Goal: Register for event/course

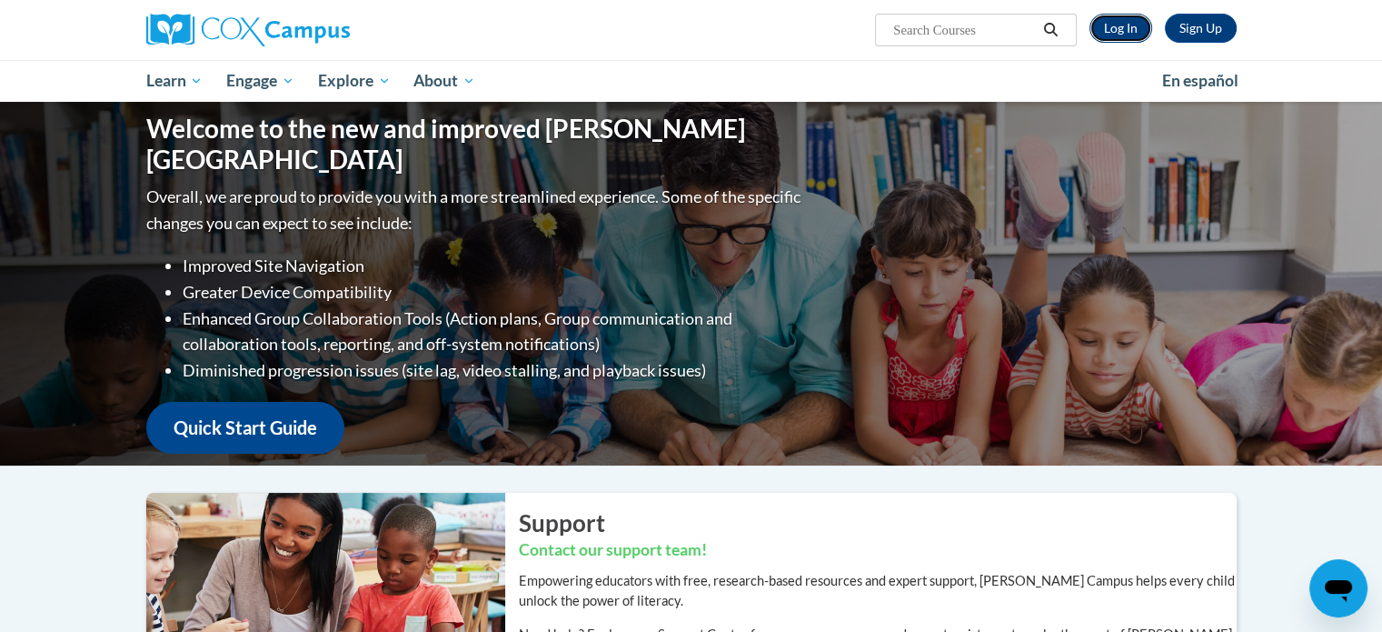
click at [1125, 23] on link "Log In" at bounding box center [1121, 28] width 63 height 29
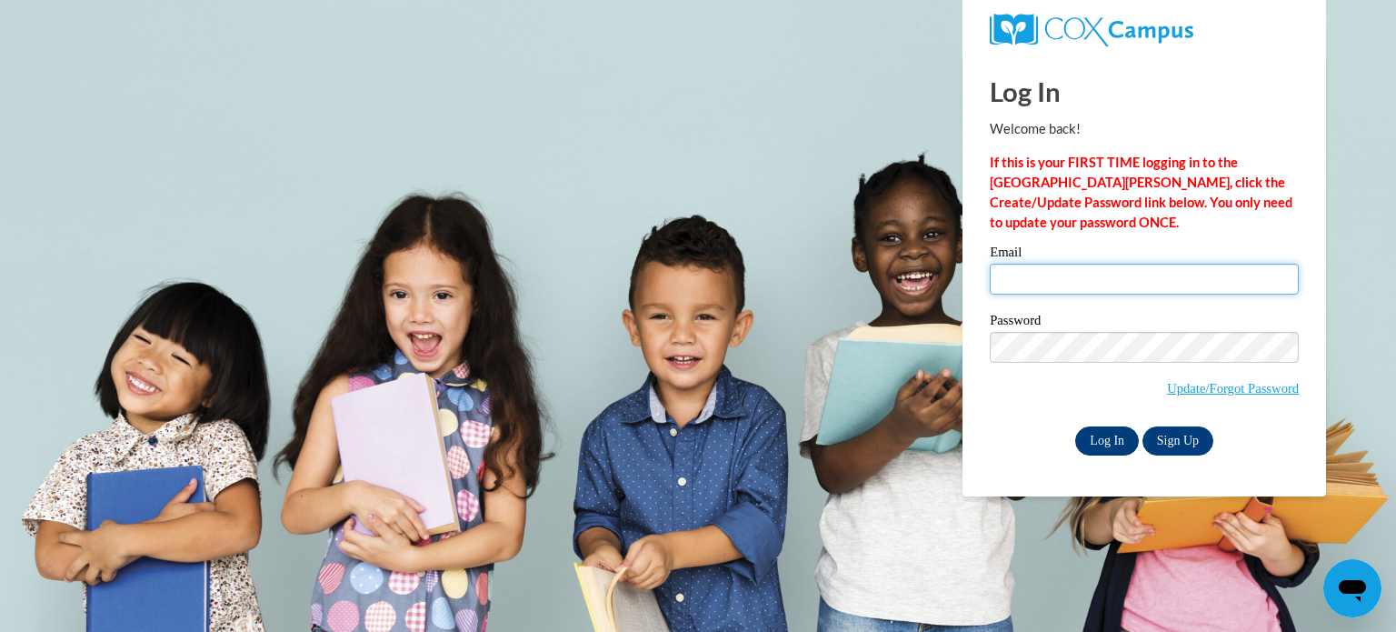
type input "aserpe@teachers.kusd.edu"
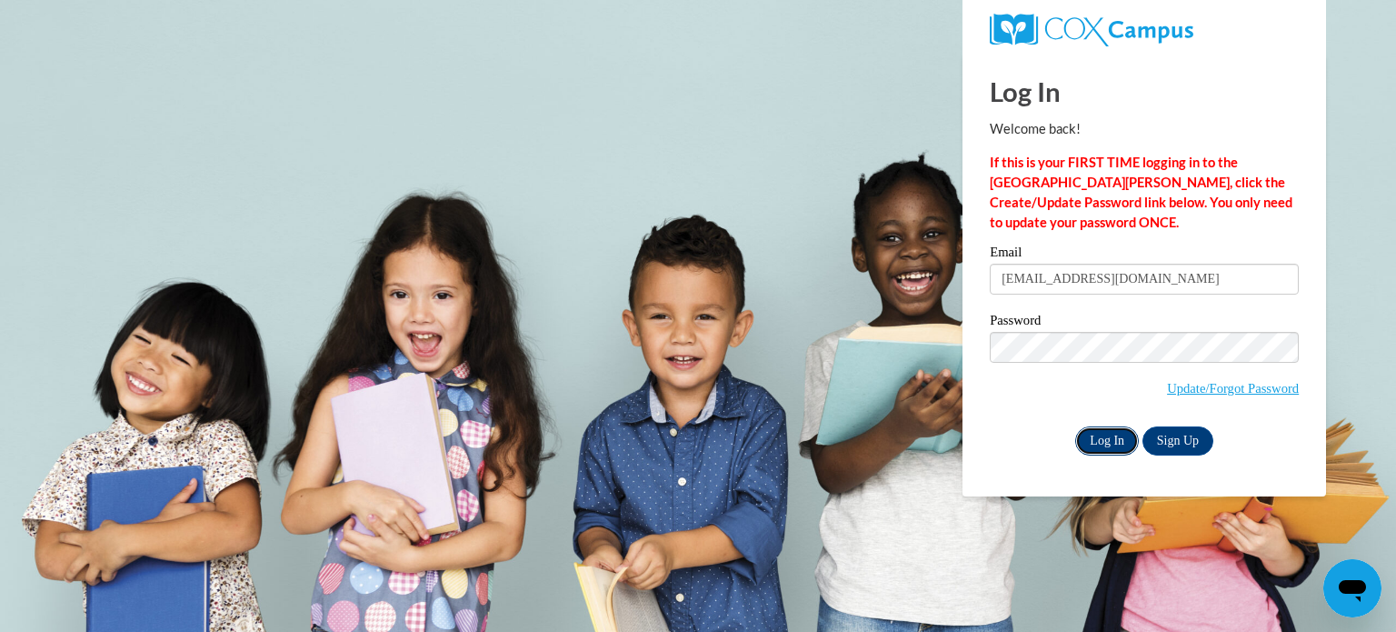
click at [1090, 439] on input "Log In" at bounding box center [1107, 440] width 64 height 29
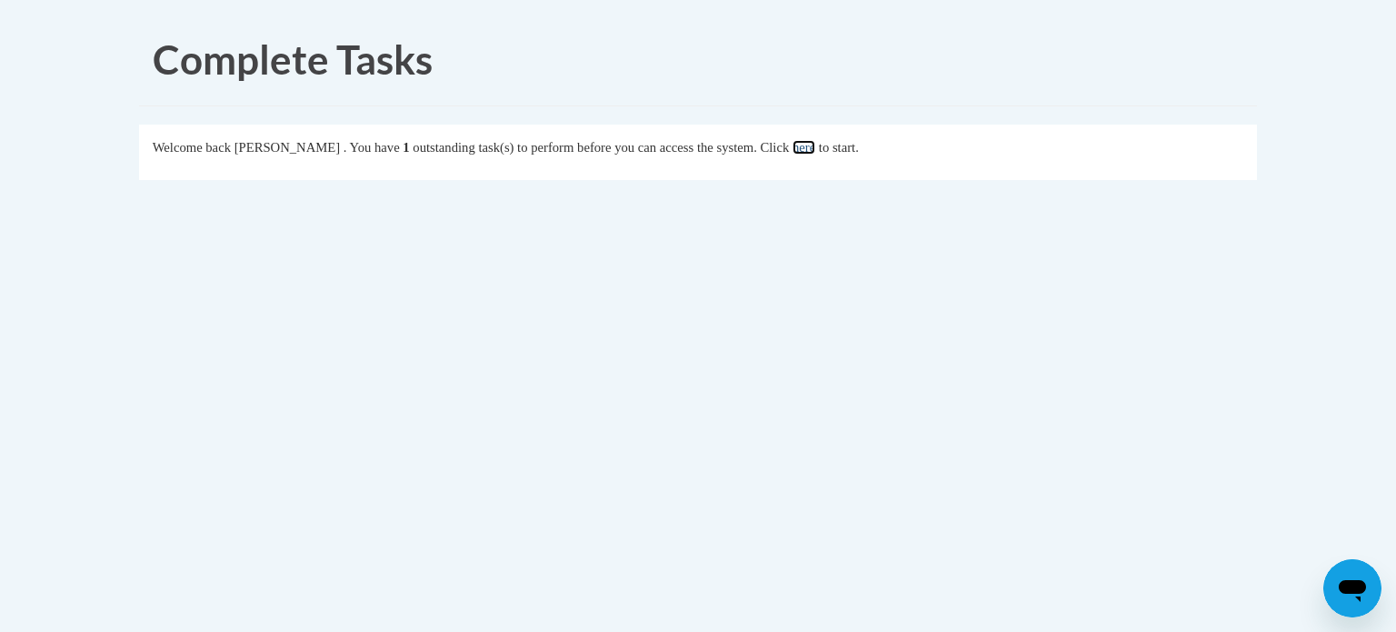
click at [815, 150] on link "here" at bounding box center [803, 147] width 23 height 15
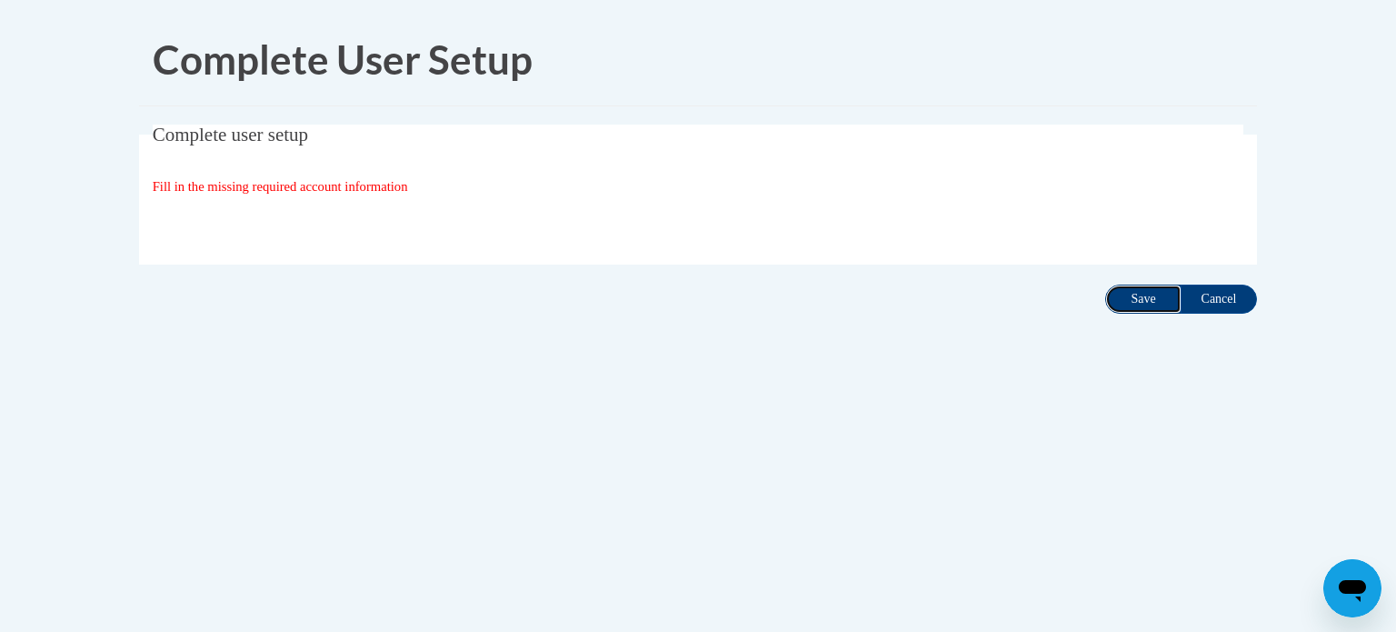
click at [1144, 311] on input "Save" at bounding box center [1143, 298] width 76 height 29
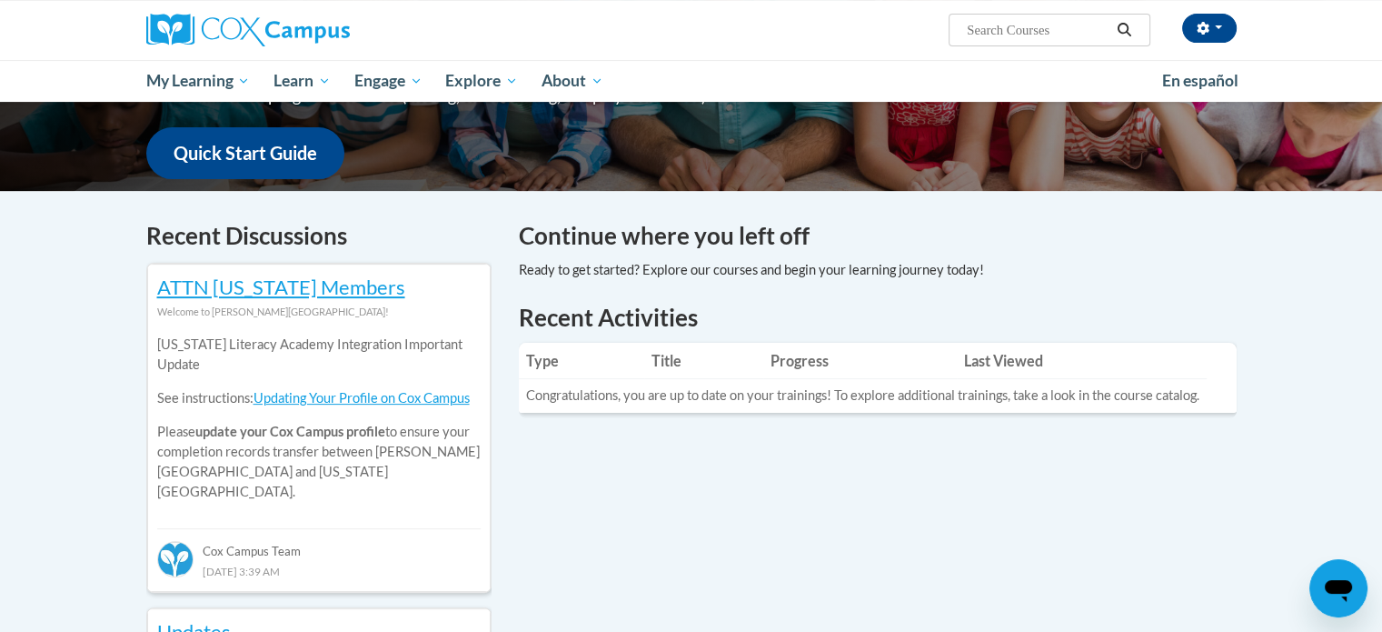
scroll to position [126, 0]
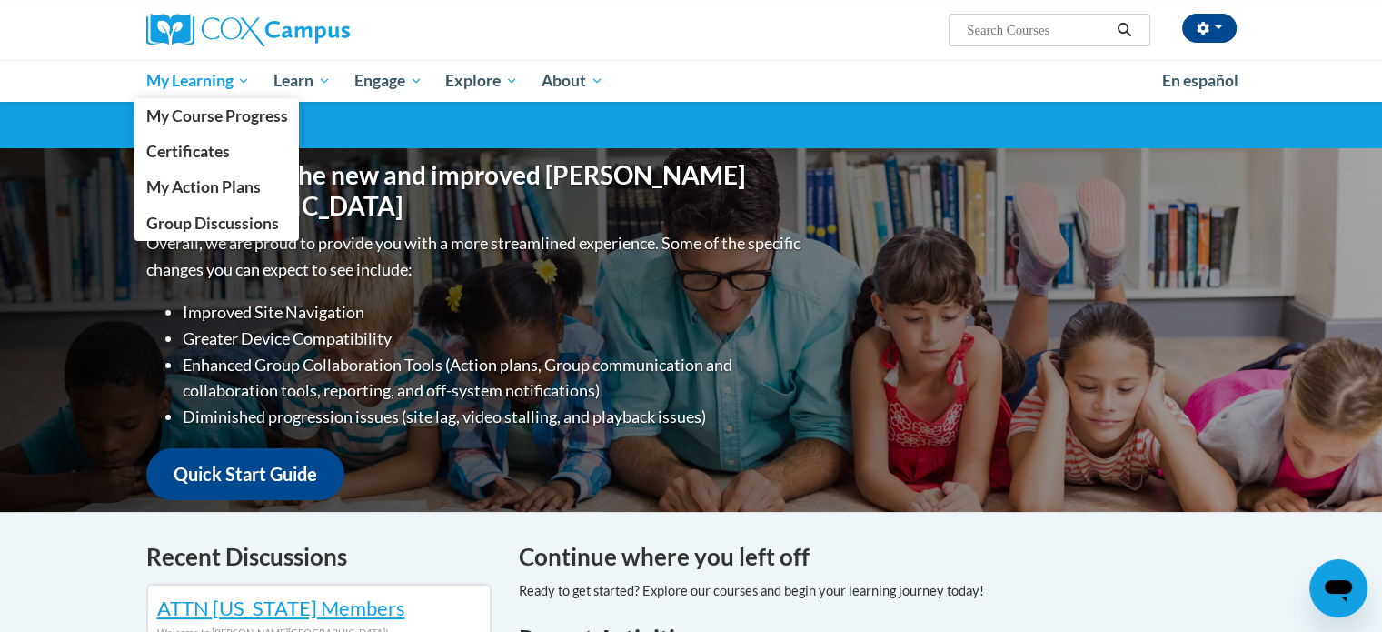
click at [185, 79] on span "My Learning" at bounding box center [197, 81] width 104 height 22
click at [185, 114] on span "My Course Progress" at bounding box center [216, 115] width 142 height 19
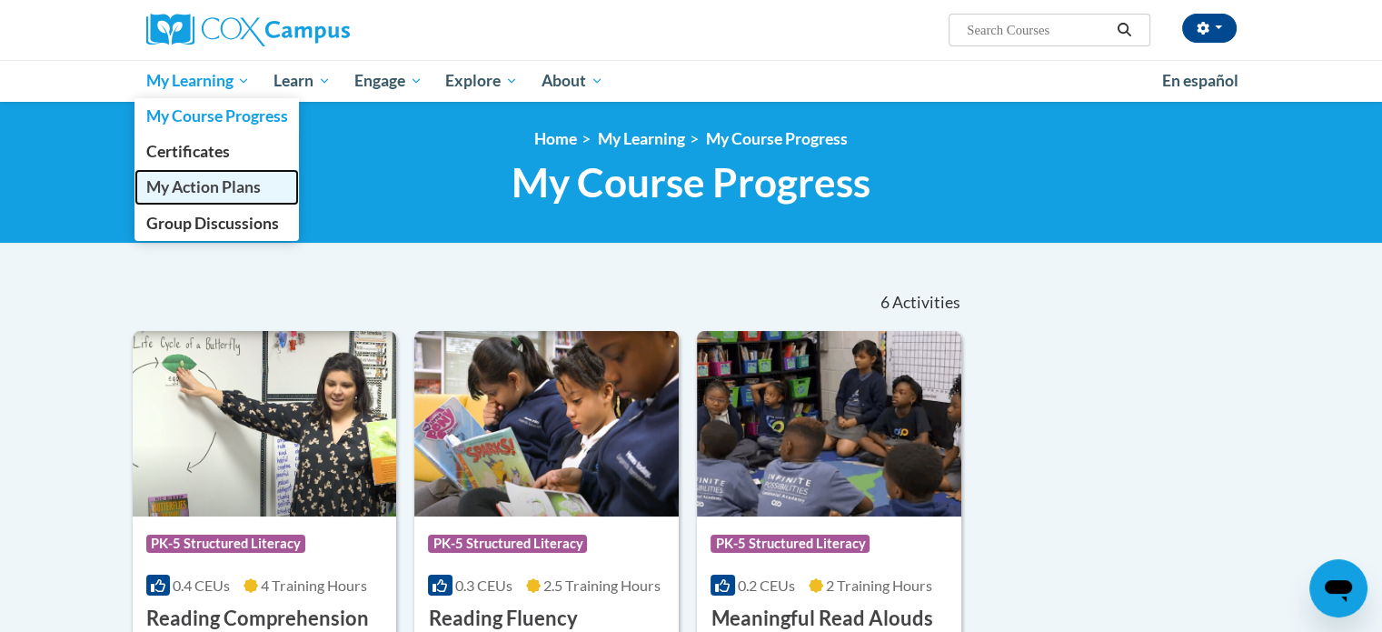
click at [215, 197] on link "My Action Plans" at bounding box center [216, 186] width 165 height 35
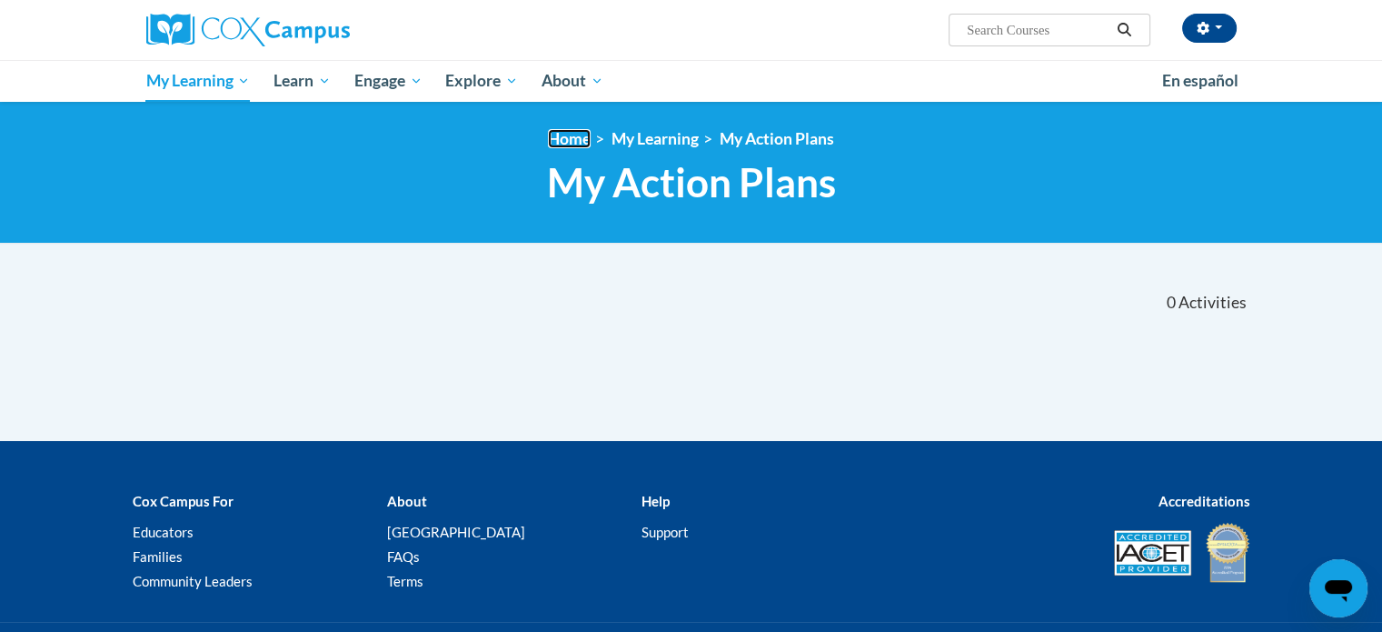
click at [560, 137] on link "Home" at bounding box center [569, 138] width 43 height 19
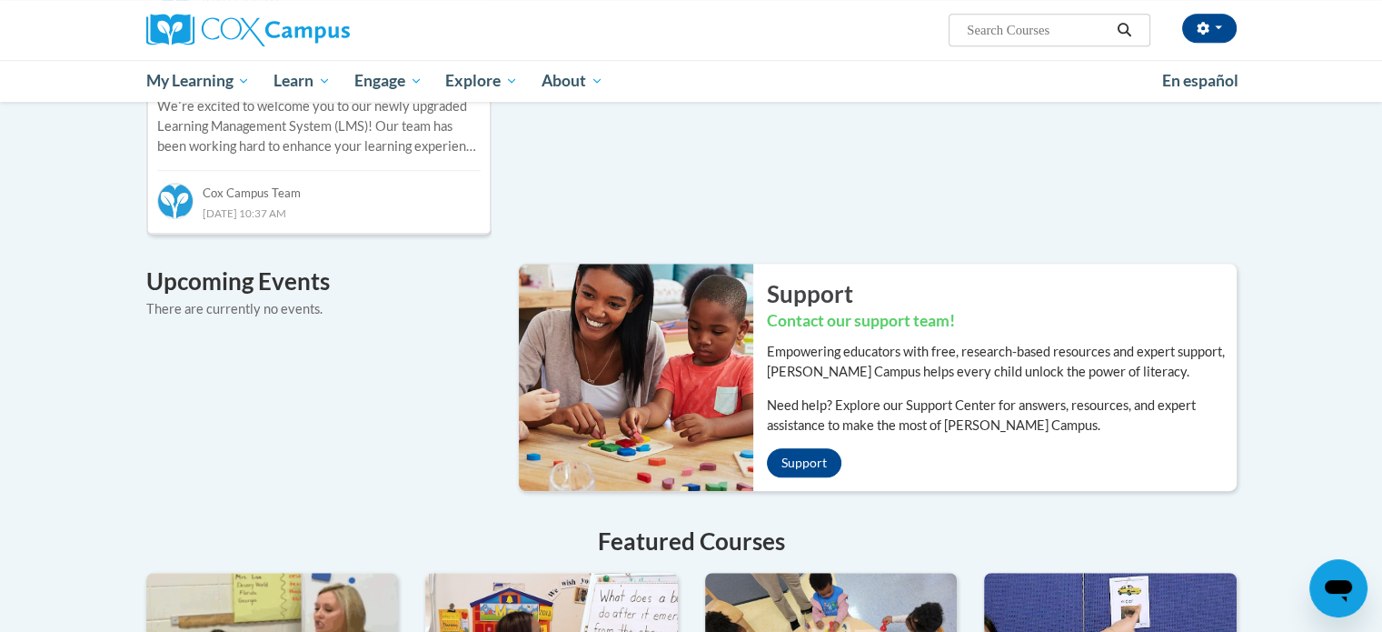
scroll to position [1009, 0]
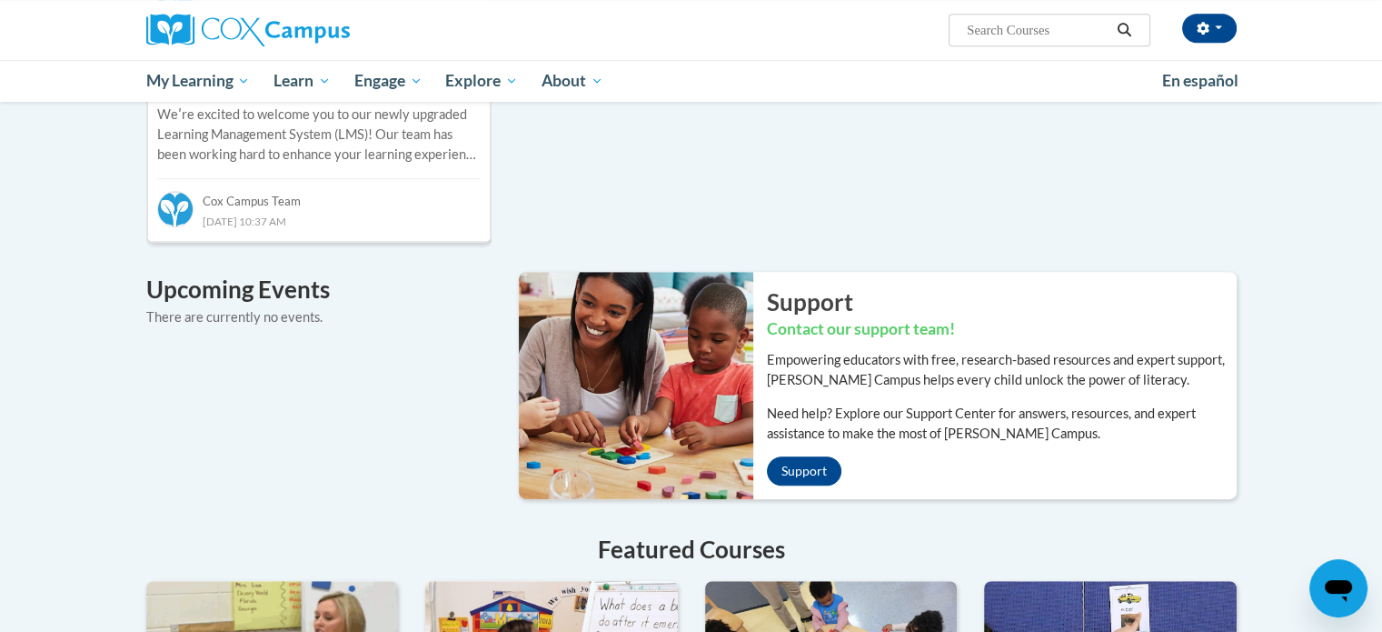
click at [972, 19] on input "Search..." at bounding box center [1037, 30] width 145 height 22
type input "vocabulary"
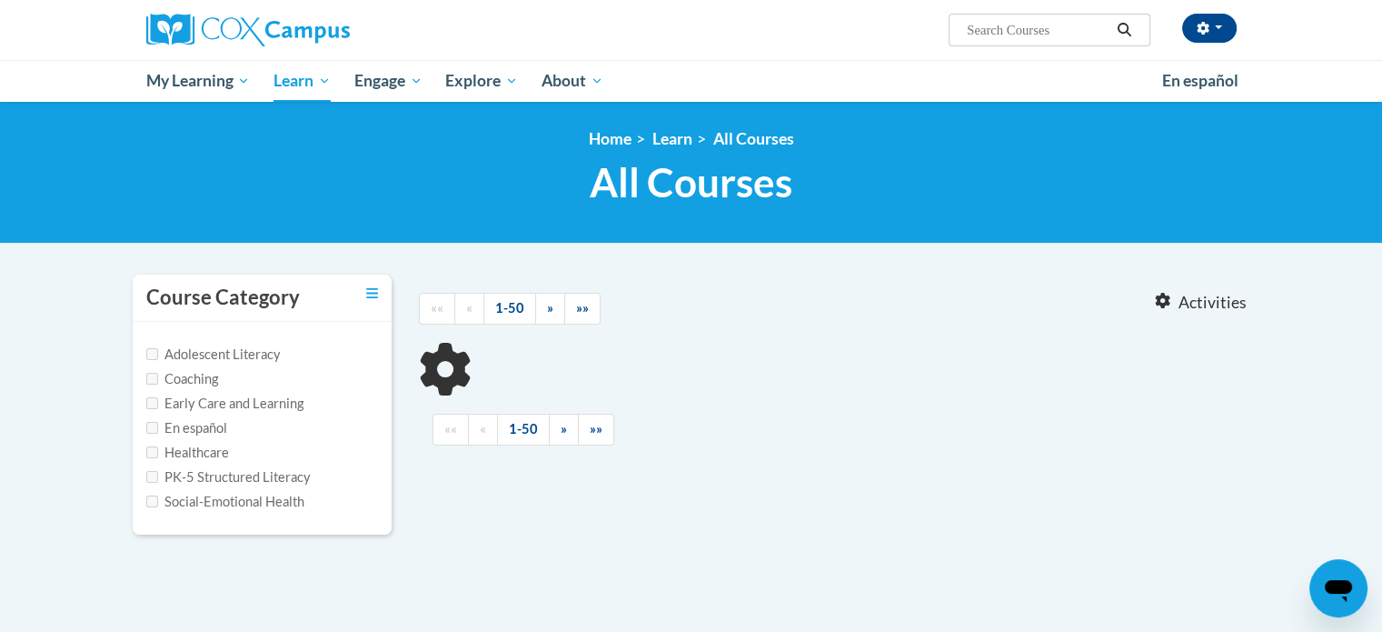
type input "vocabulary"
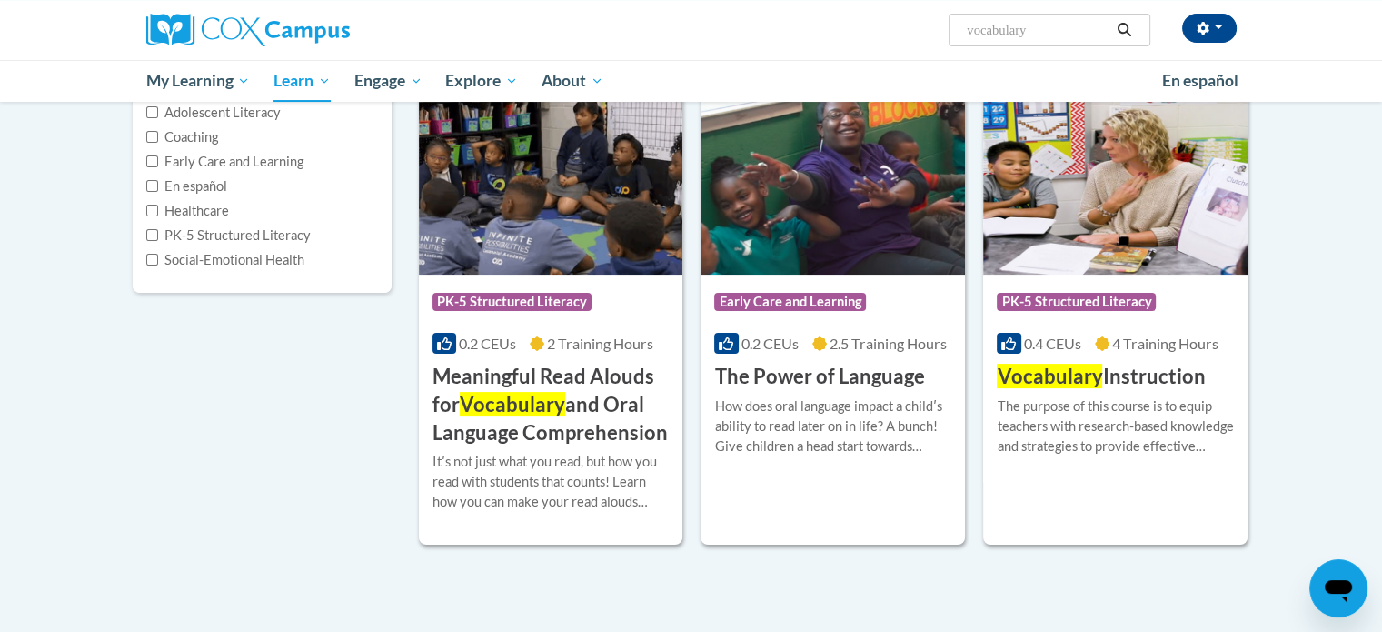
scroll to position [243, 0]
click at [1072, 304] on span "PK-5 Structured Literacy" at bounding box center [1076, 301] width 159 height 18
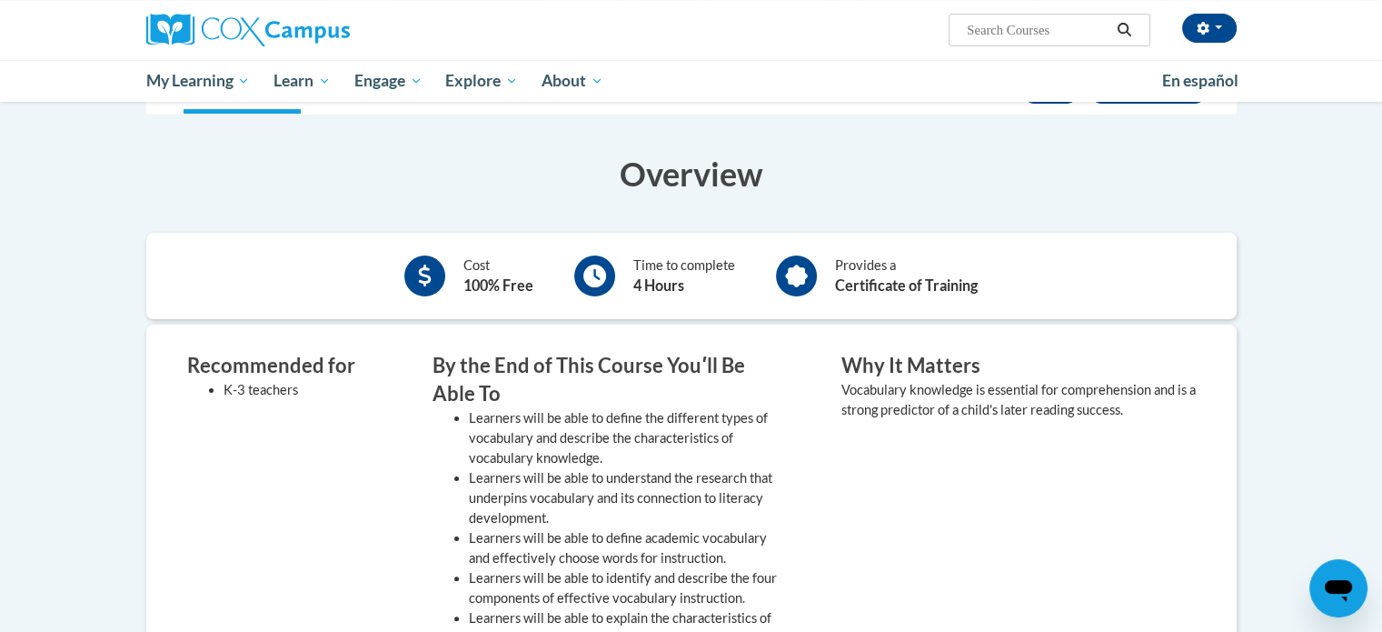
scroll to position [304, 0]
click at [493, 370] on h3 "By the End of This Course Youʹll Be Able To" at bounding box center [610, 381] width 354 height 56
click at [656, 279] on b "4 Hours" at bounding box center [658, 285] width 51 height 17
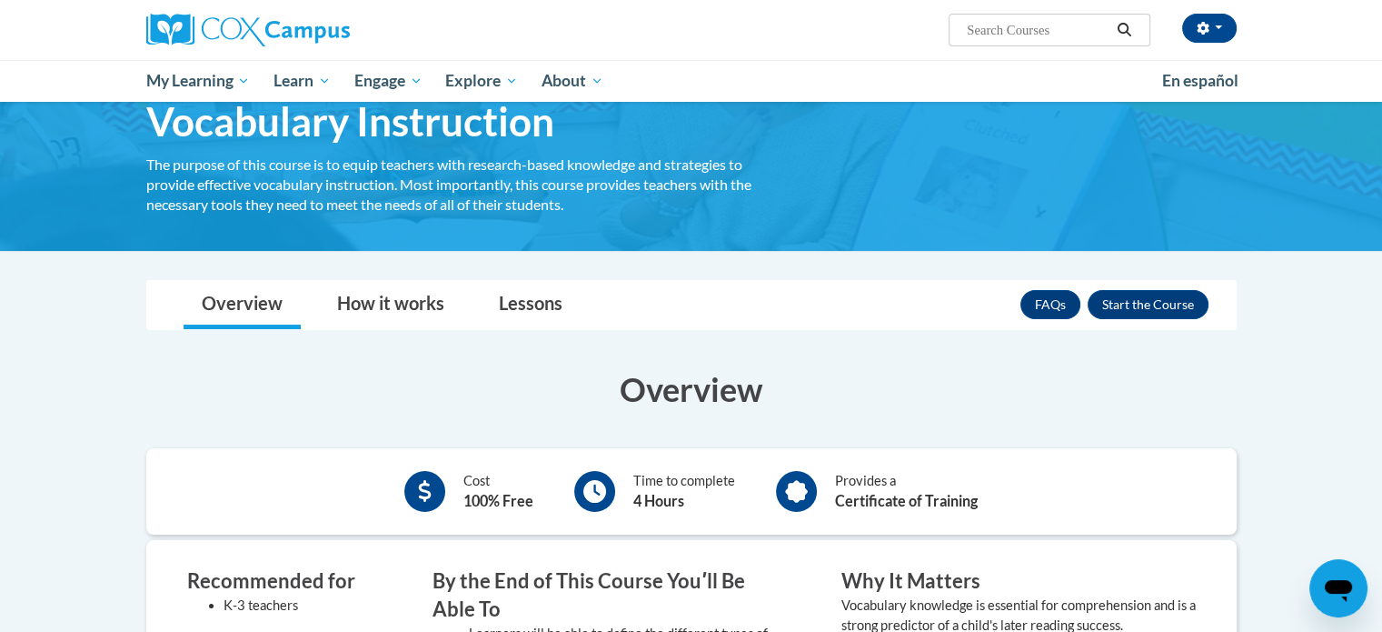
scroll to position [86, 0]
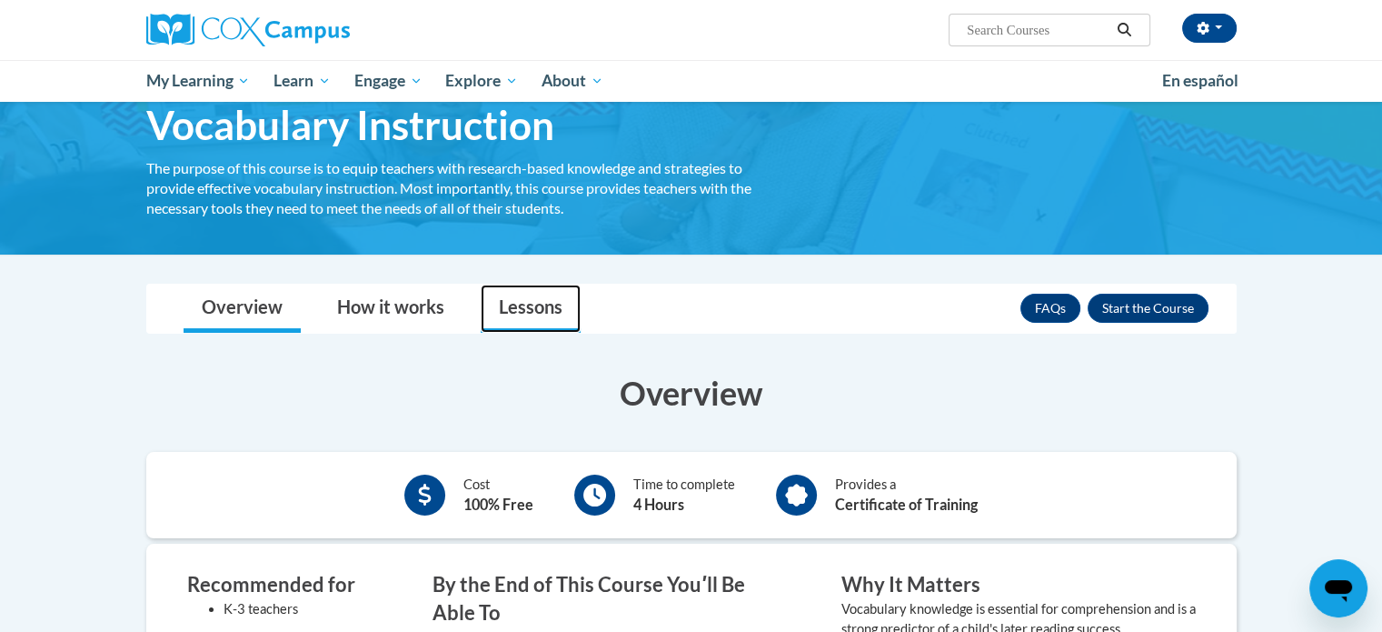
click at [548, 319] on link "Lessons" at bounding box center [531, 308] width 100 height 48
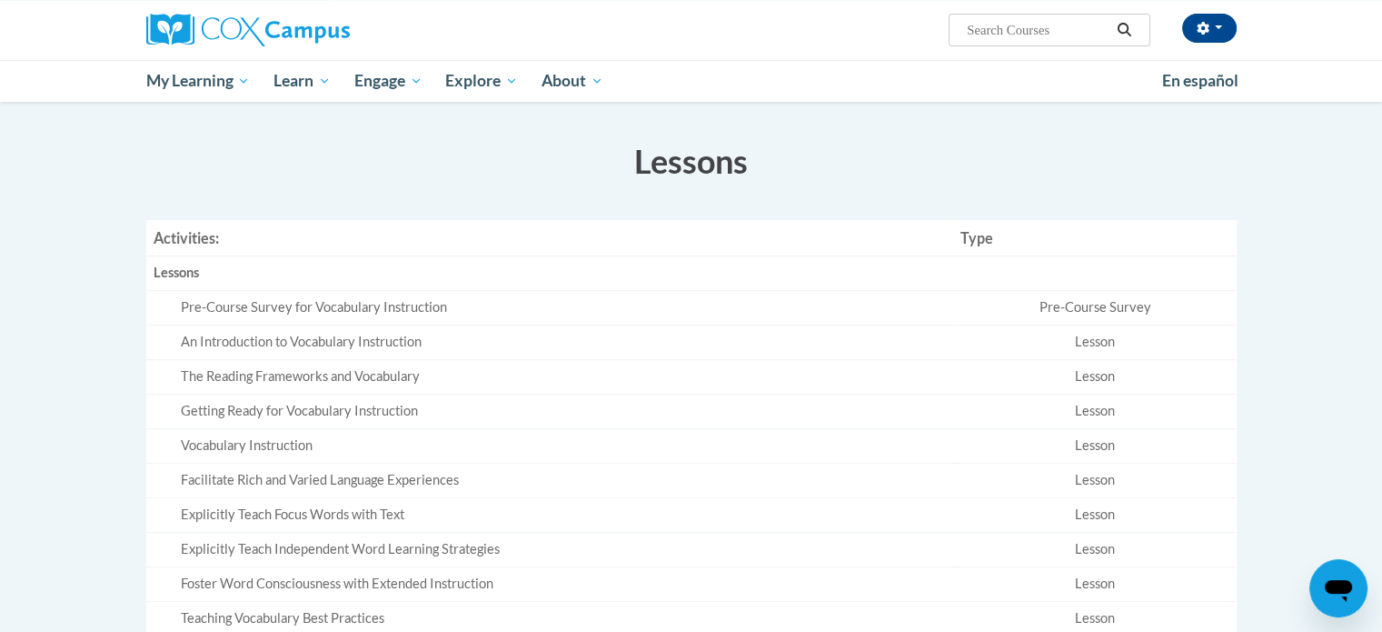
scroll to position [319, 0]
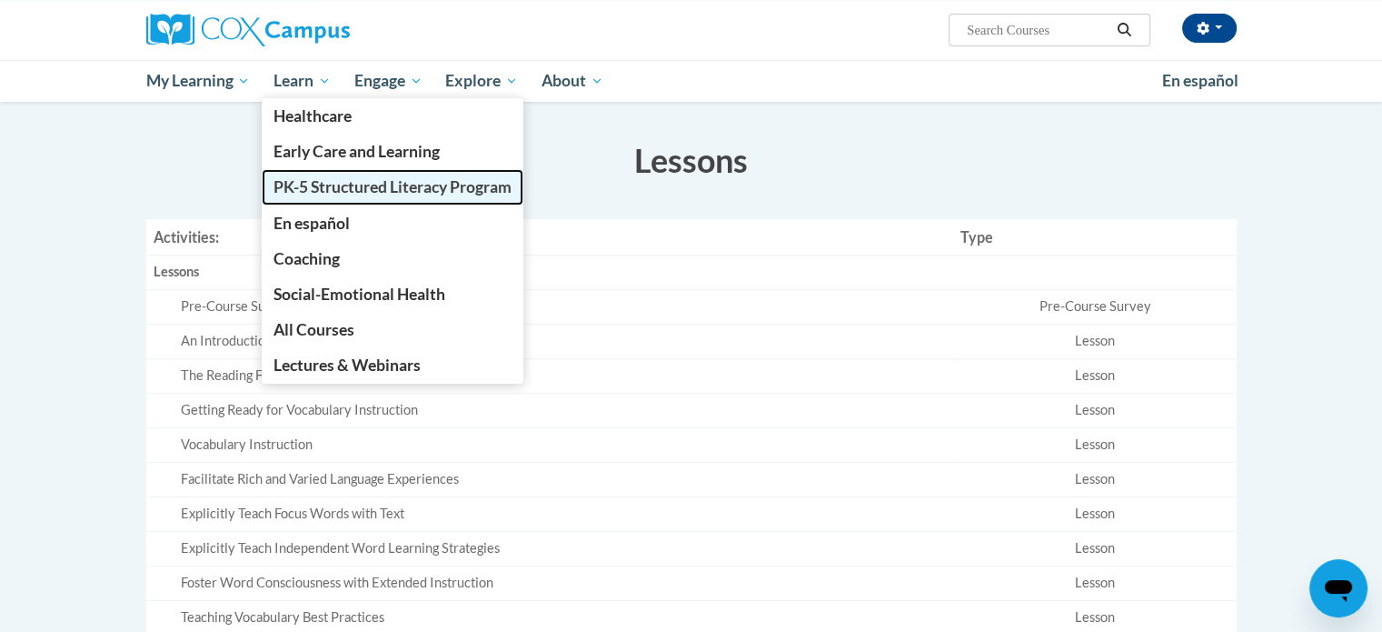
click at [317, 177] on span "PK-5 Structured Literacy Program" at bounding box center [393, 186] width 238 height 19
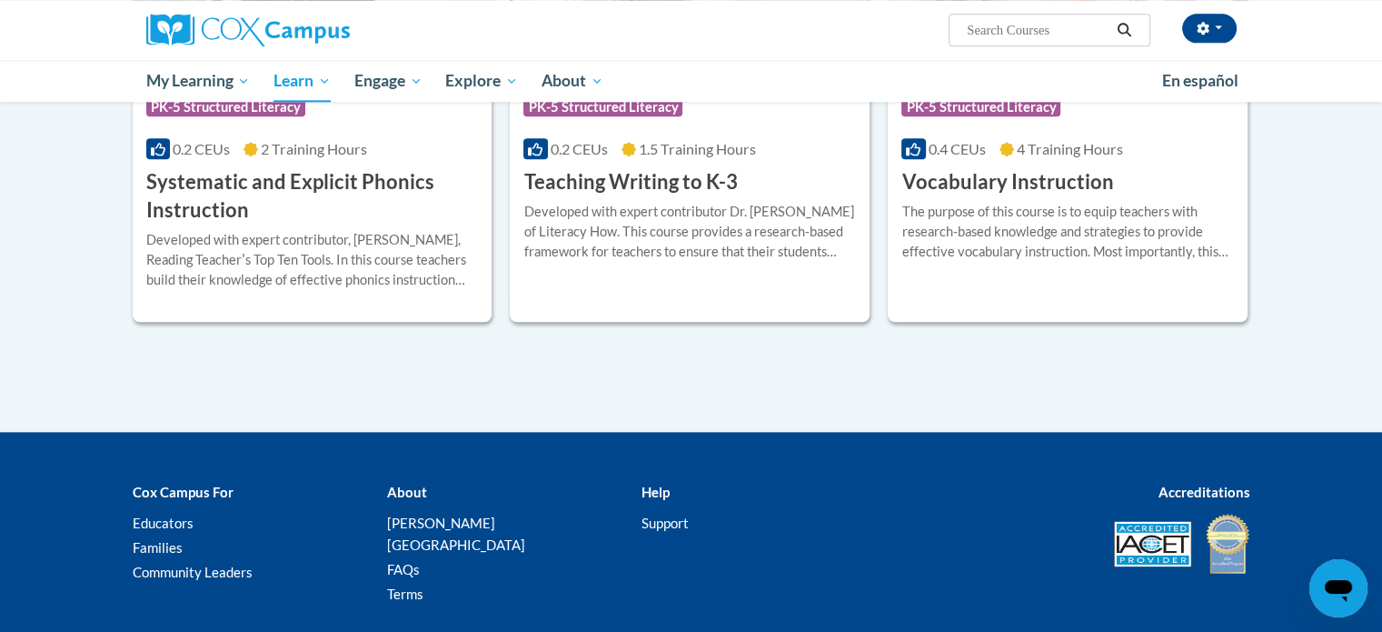
scroll to position [2170, 0]
click at [960, 158] on div "0.4 CEUs 4 Training Hours" at bounding box center [1067, 149] width 333 height 20
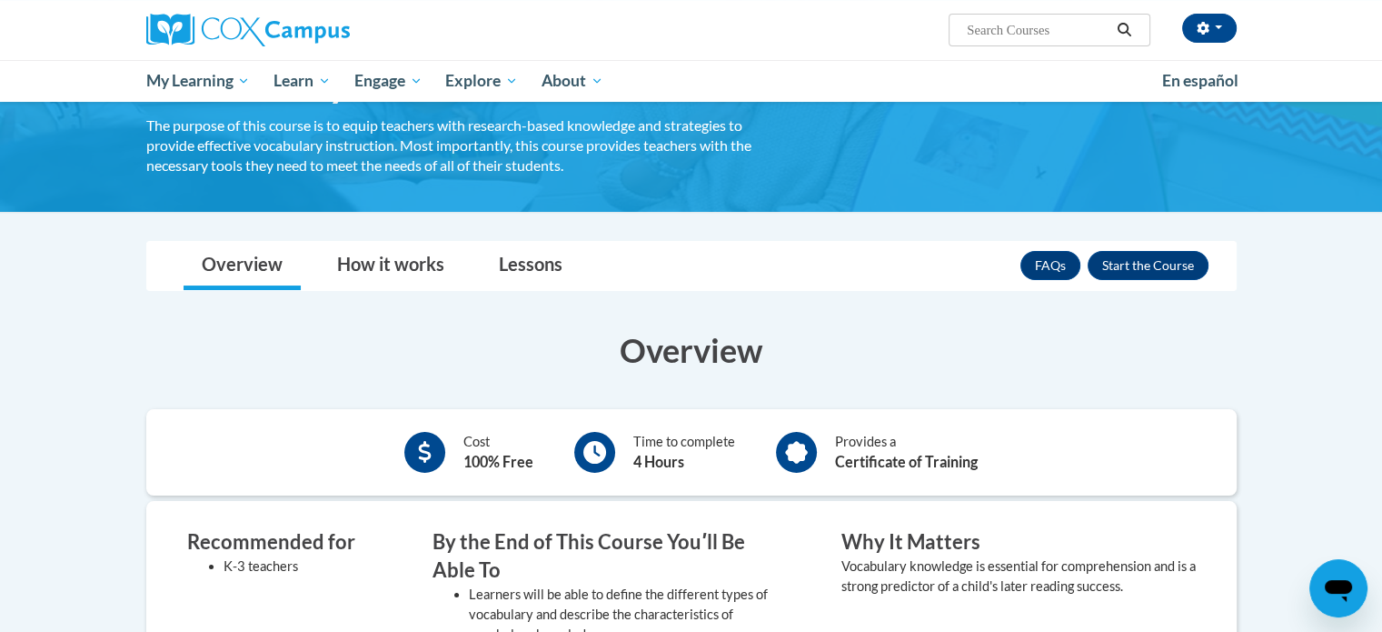
scroll to position [127, 0]
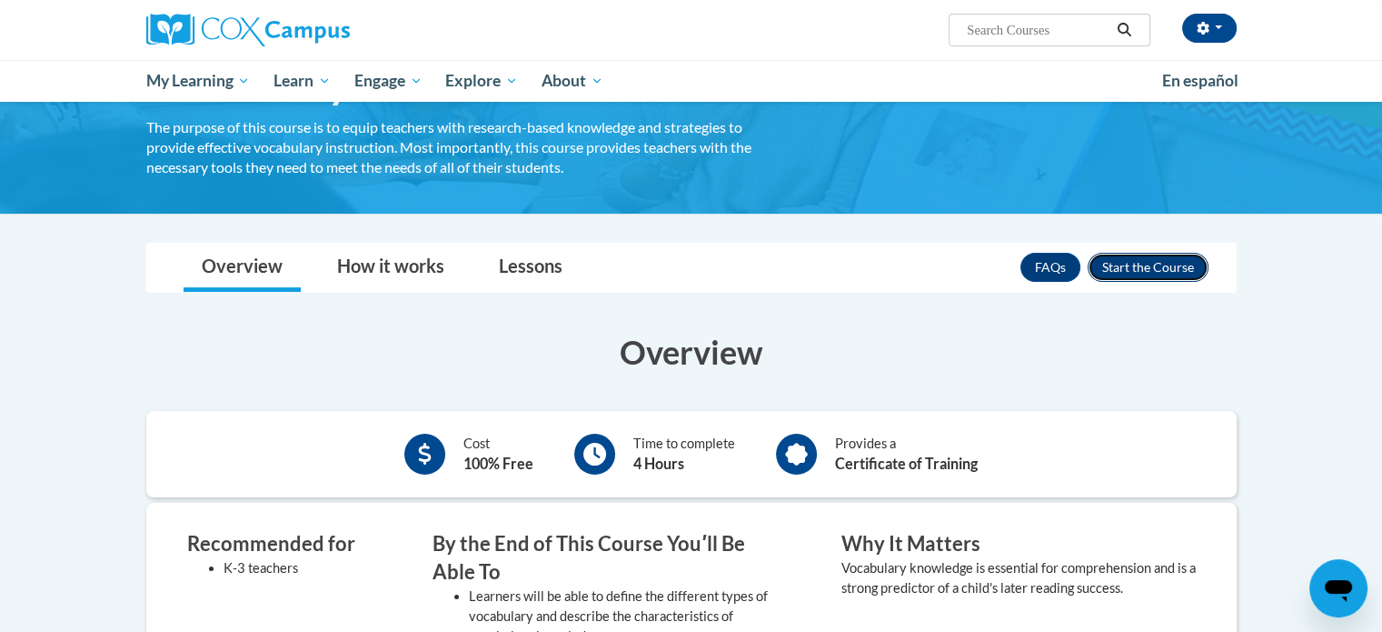
click at [1140, 272] on button "Enroll" at bounding box center [1148, 267] width 121 height 29
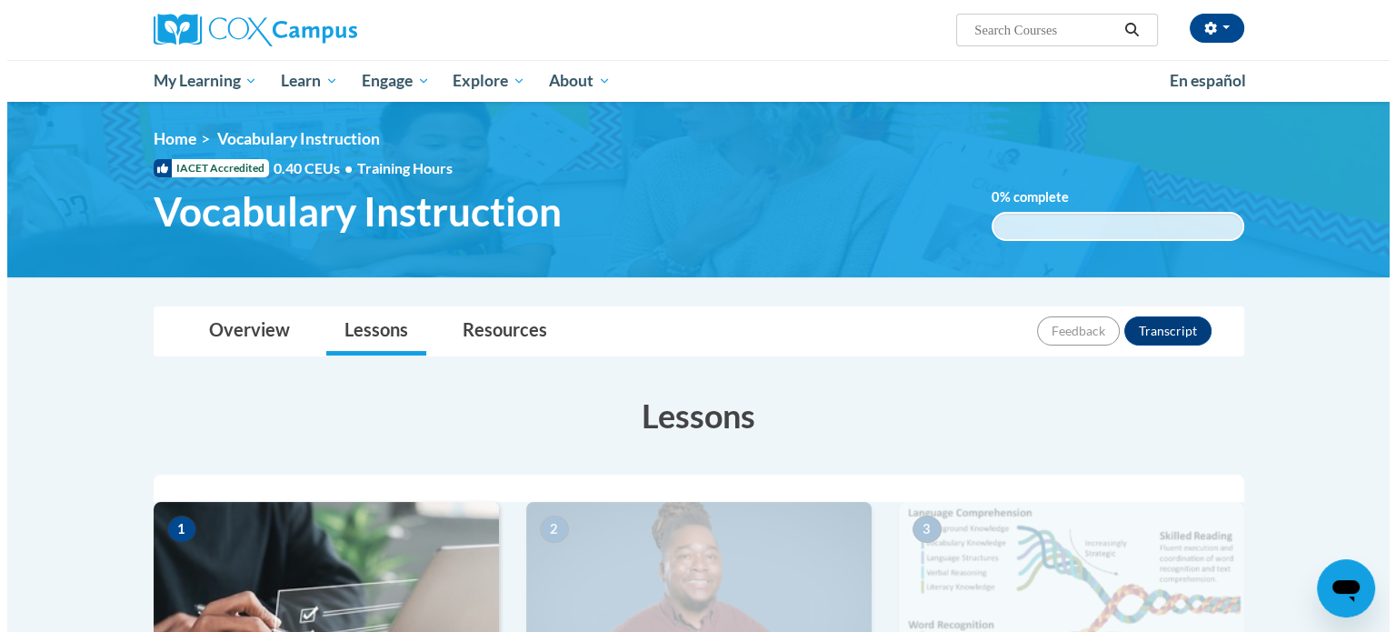
scroll to position [329, 0]
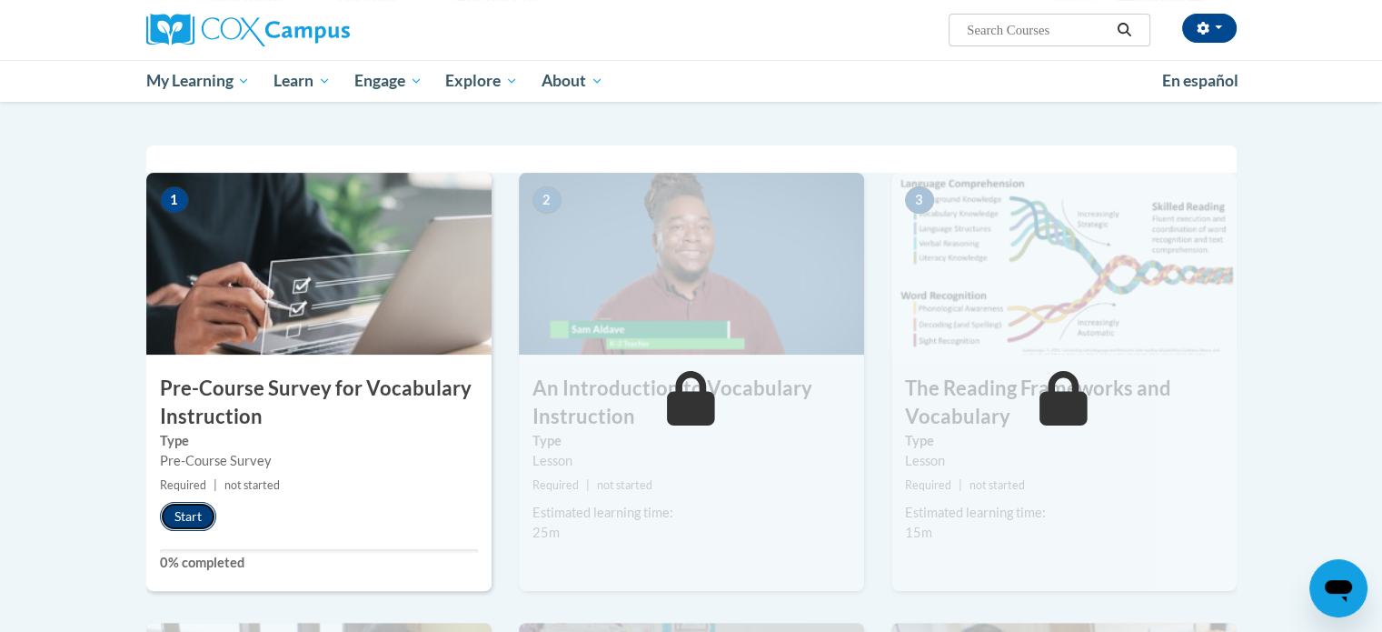
click at [204, 509] on button "Start" at bounding box center [188, 516] width 56 height 29
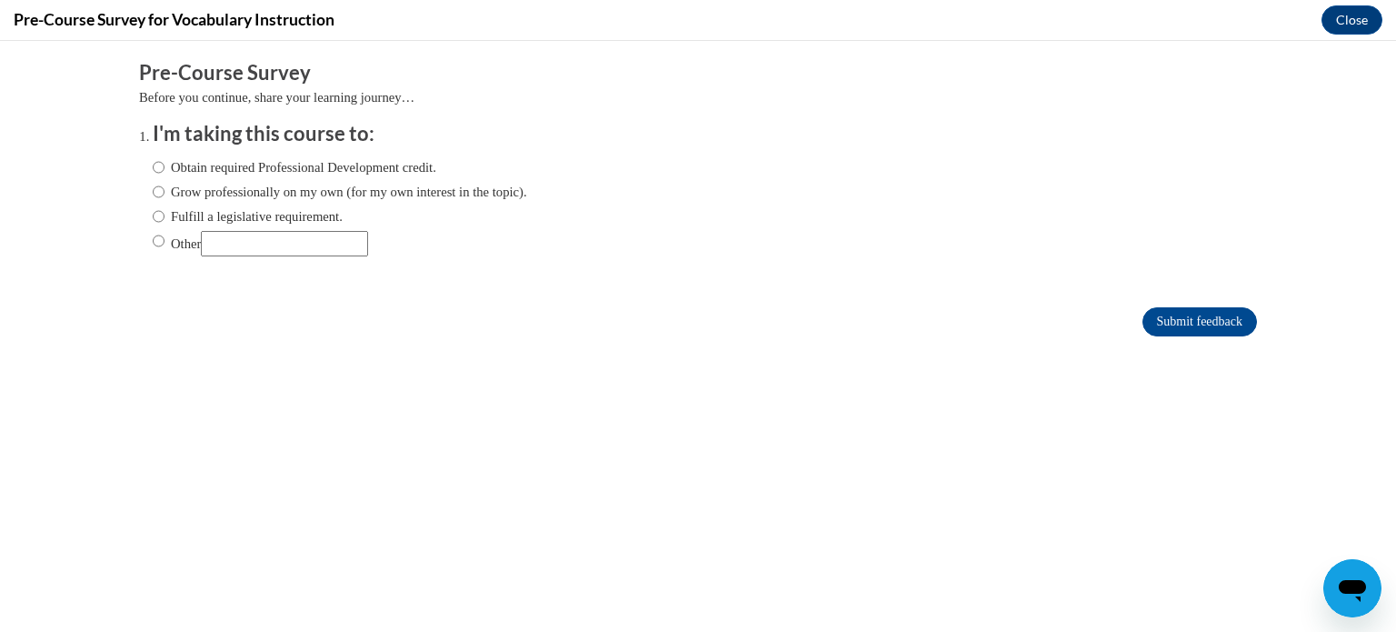
scroll to position [0, 0]
click at [153, 163] on label "Obtain required Professional Development credit." at bounding box center [295, 167] width 284 height 20
click at [153, 163] on input "Obtain required Professional Development credit." at bounding box center [159, 167] width 12 height 20
radio input "true"
click at [1157, 323] on input "Submit feedback" at bounding box center [1199, 321] width 114 height 29
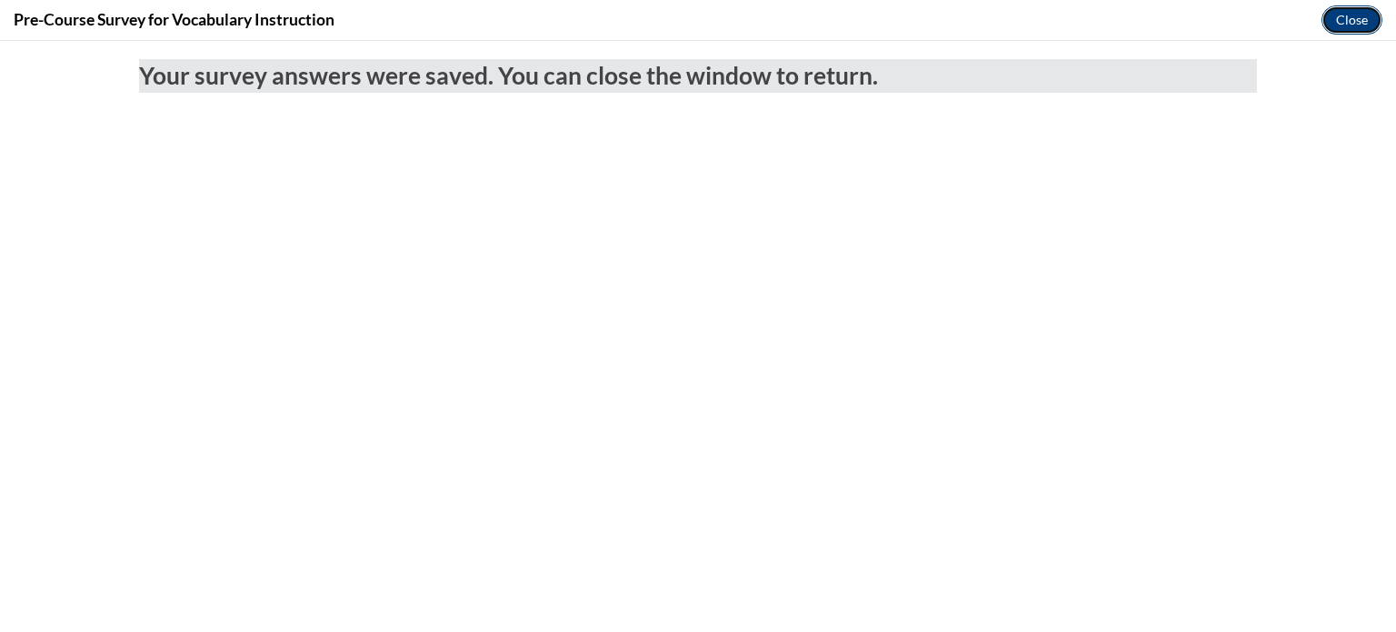
click at [1348, 17] on button "Close" at bounding box center [1351, 19] width 61 height 29
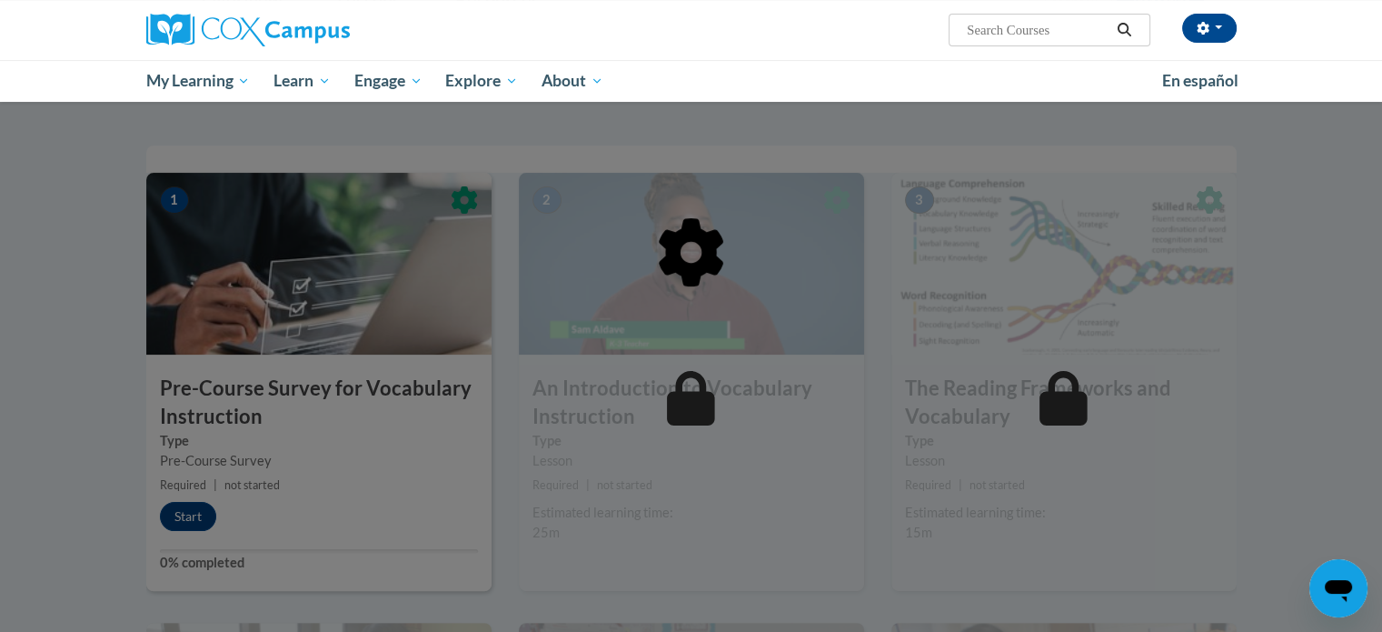
click at [175, 513] on div at bounding box center [691, 345] width 1090 height 345
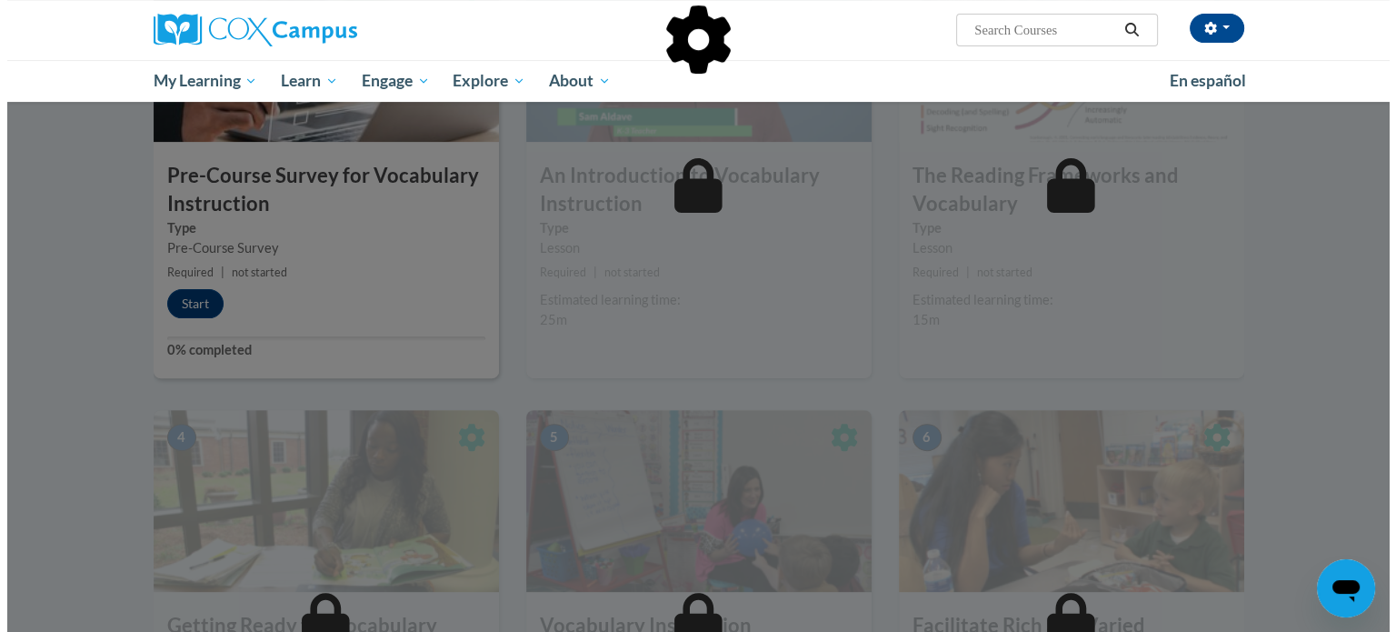
scroll to position [629, 0]
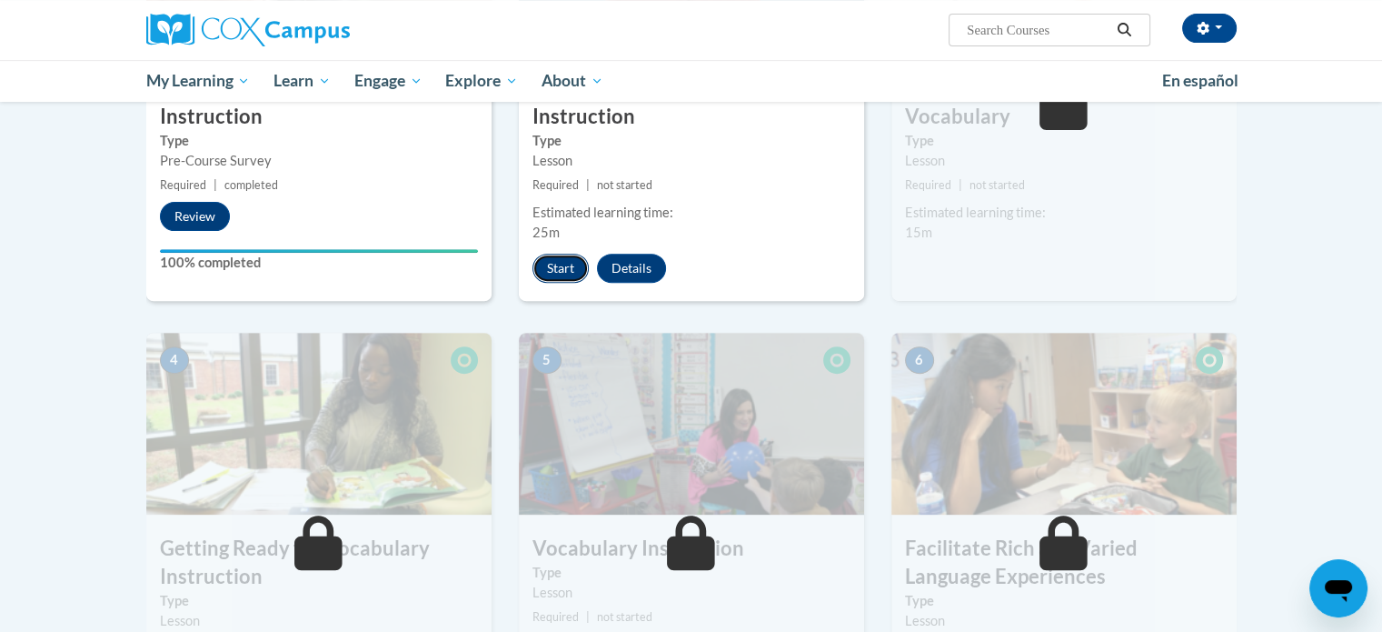
click at [552, 267] on button "Start" at bounding box center [560, 268] width 56 height 29
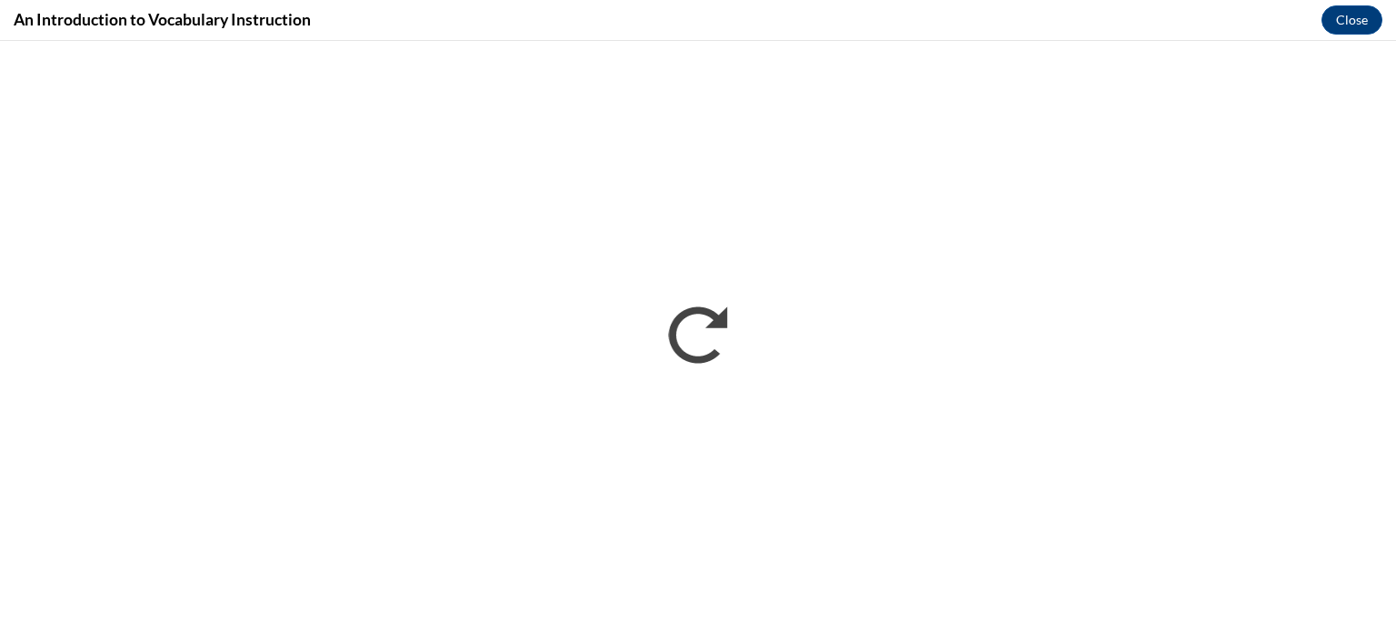
scroll to position [0, 0]
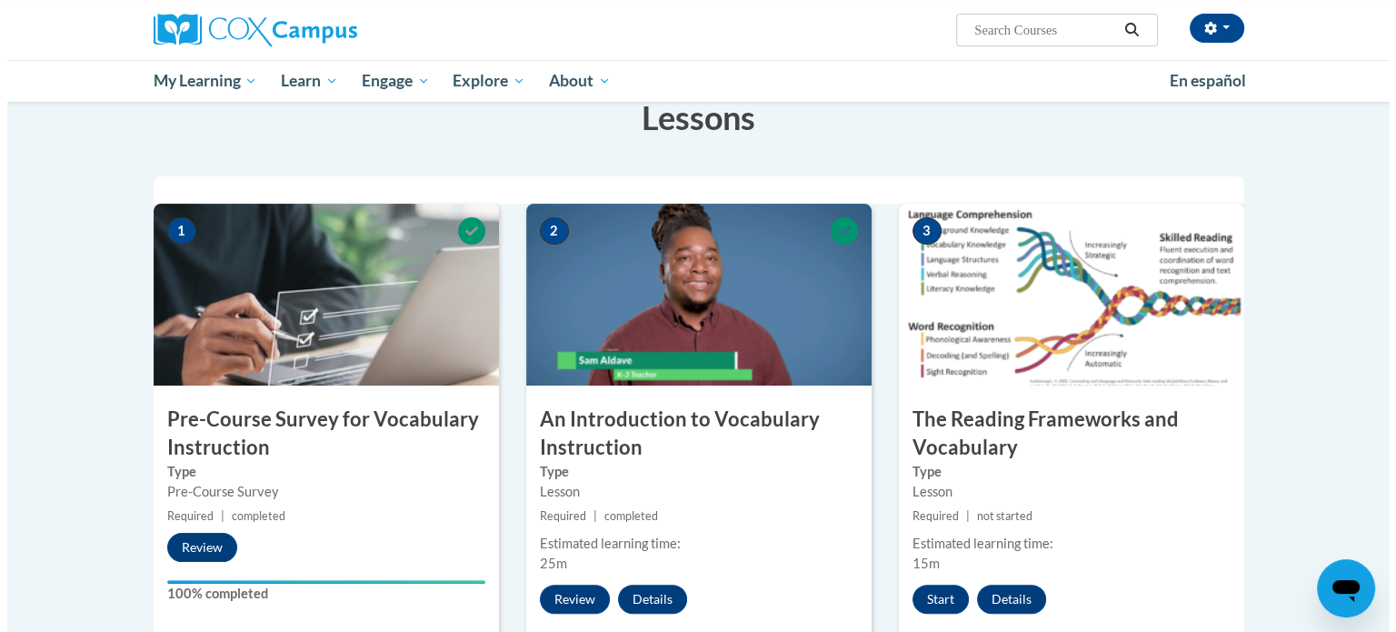
scroll to position [304, 0]
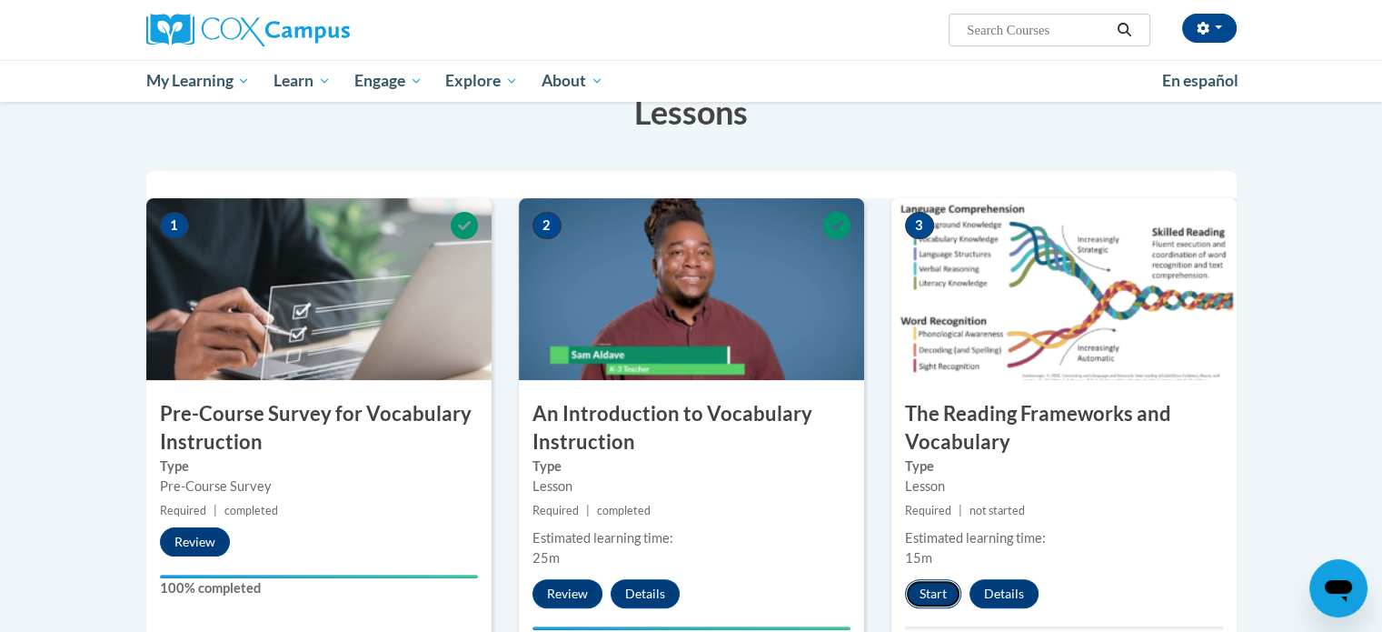
click at [917, 588] on button "Start" at bounding box center [933, 593] width 56 height 29
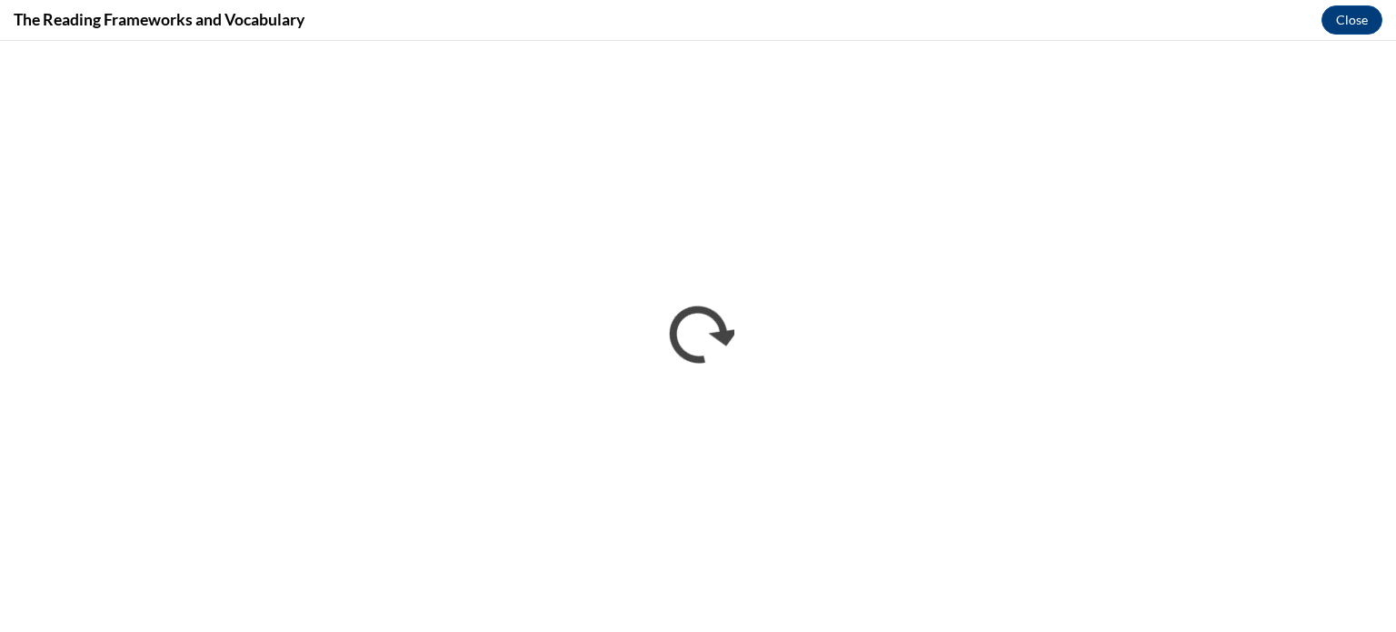
scroll to position [0, 0]
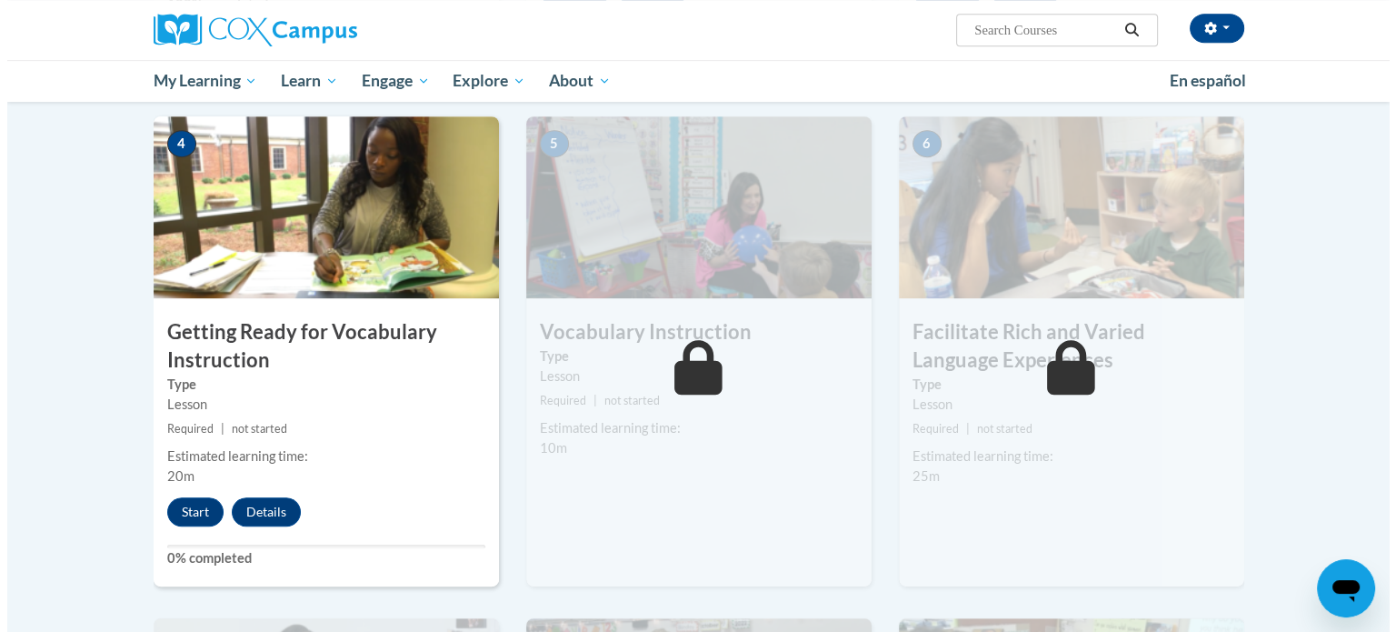
scroll to position [889, 0]
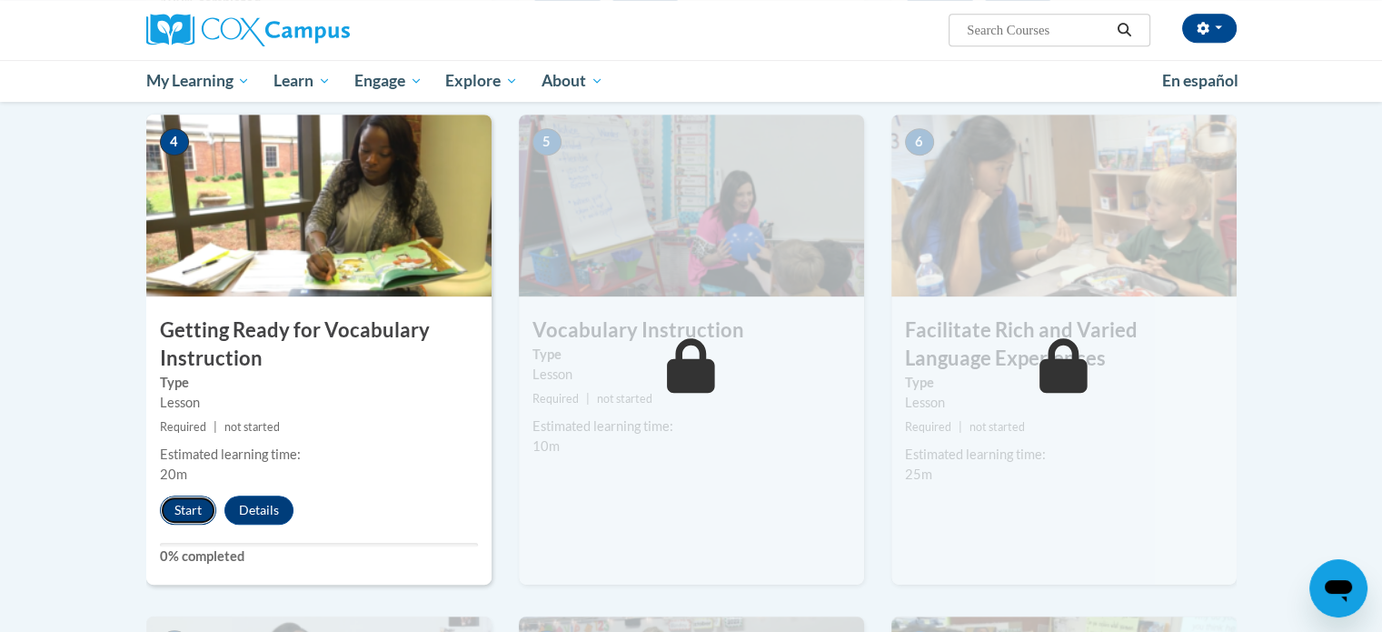
click at [174, 507] on button "Start" at bounding box center [188, 509] width 56 height 29
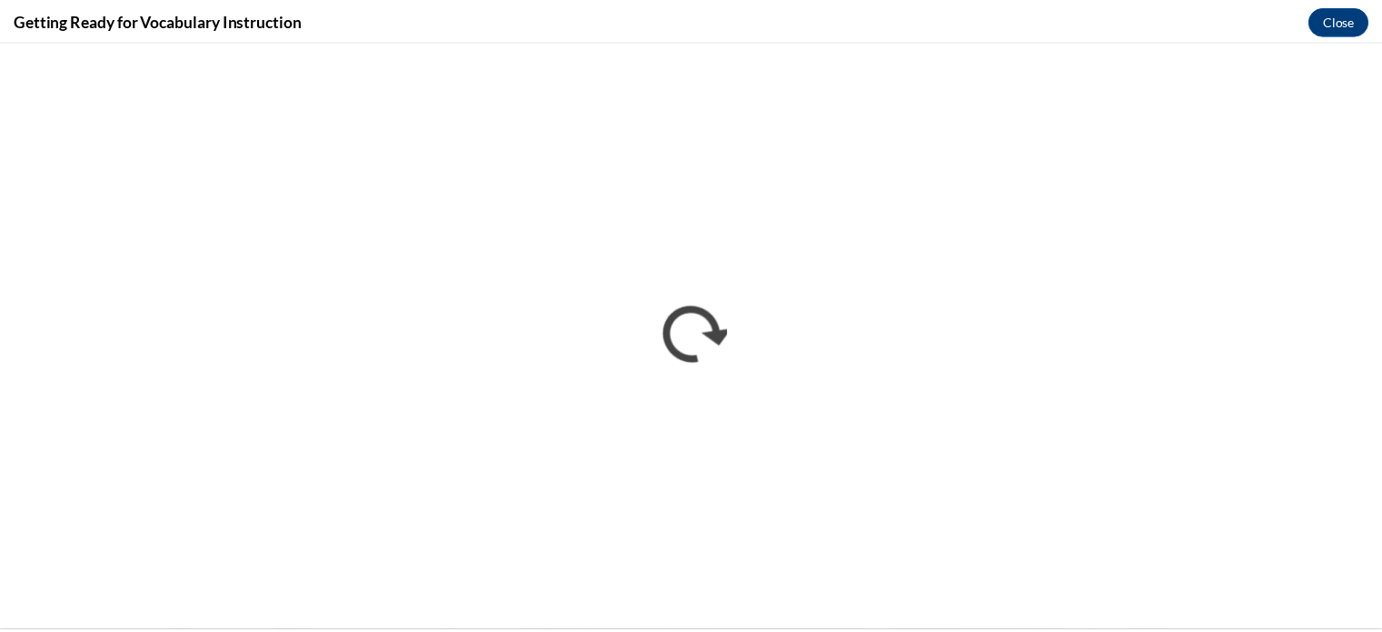
scroll to position [0, 0]
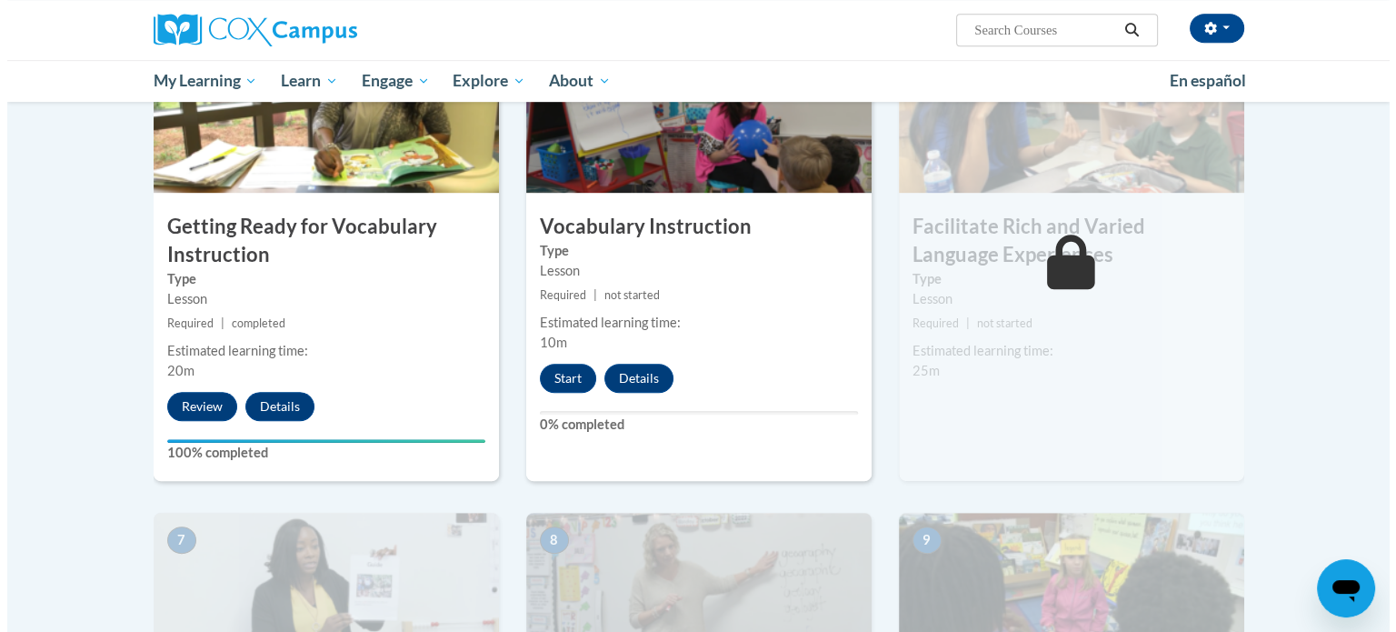
scroll to position [992, 0]
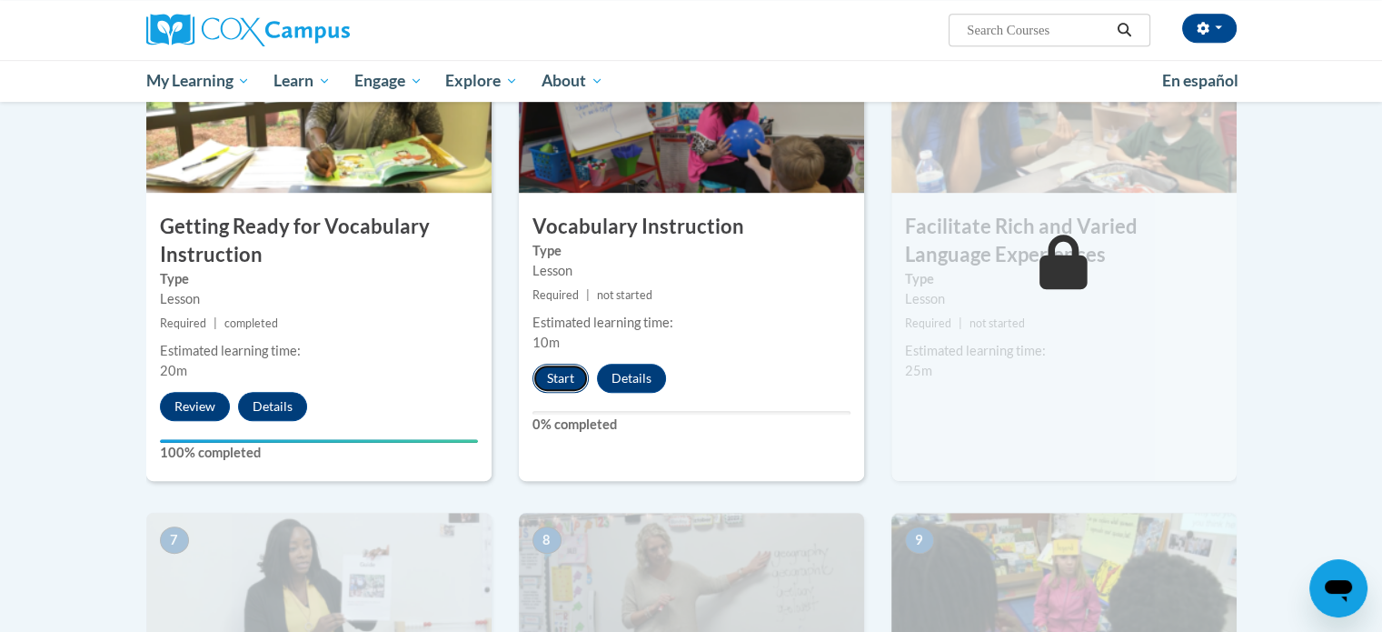
click at [549, 377] on button "Start" at bounding box center [560, 377] width 56 height 29
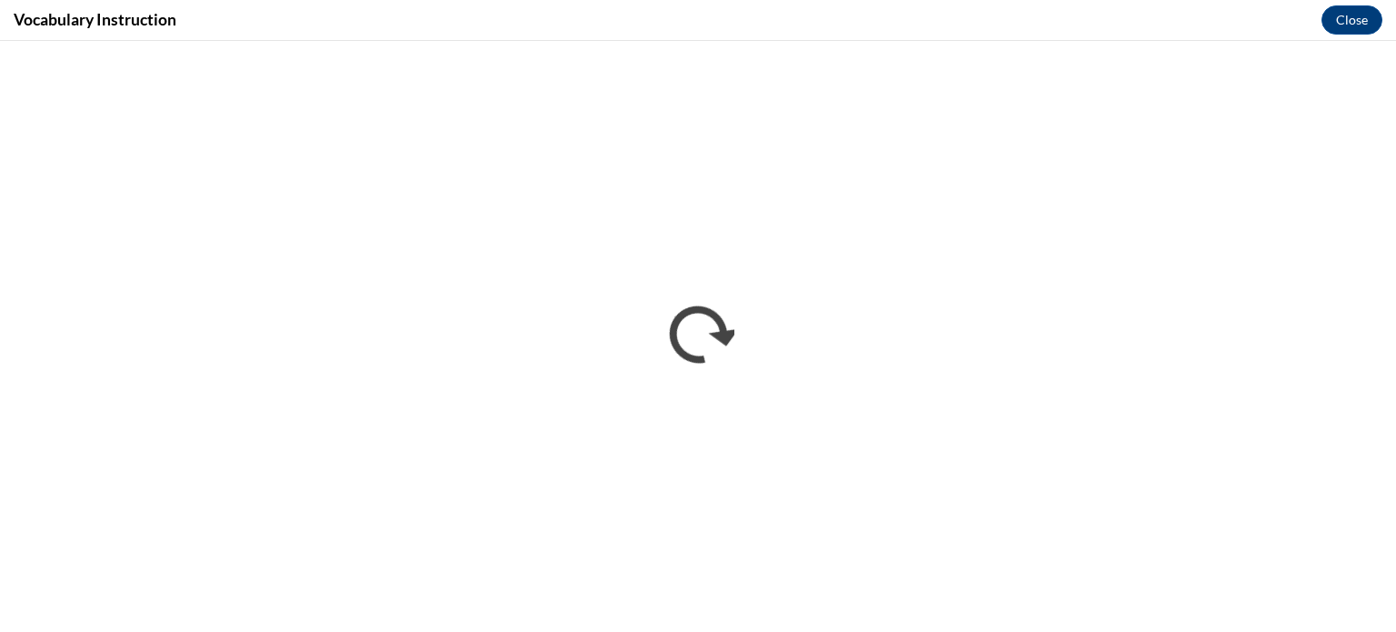
scroll to position [0, 0]
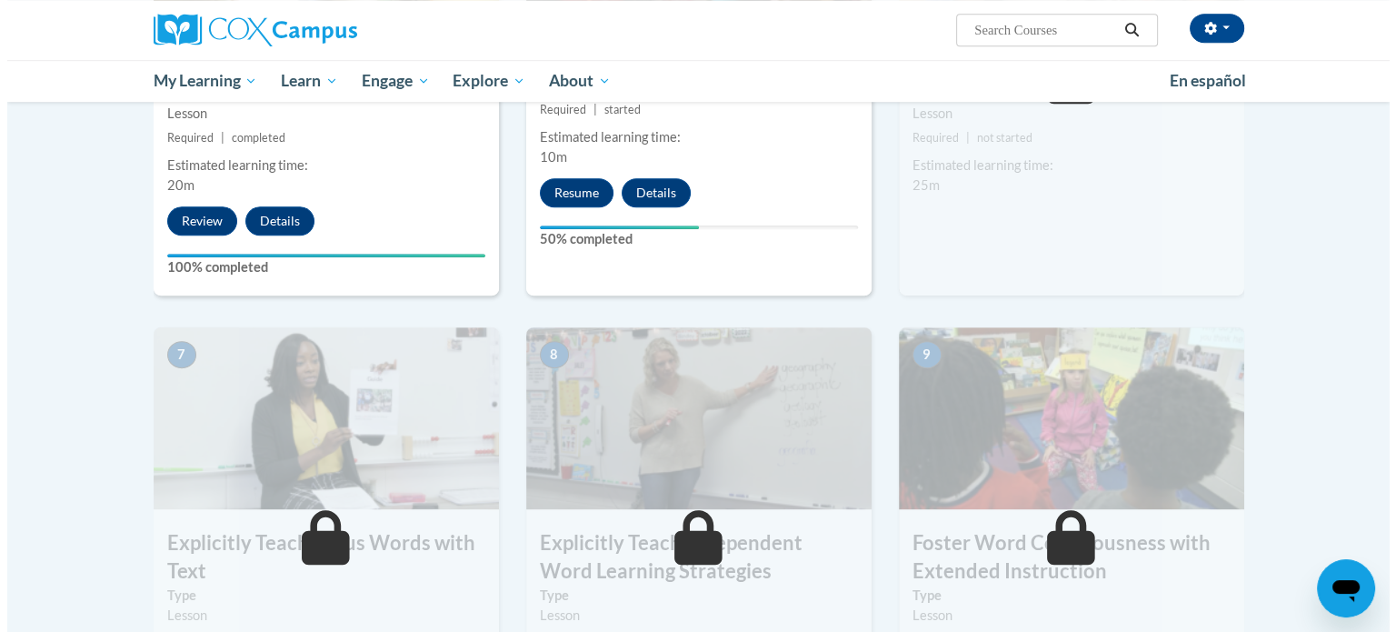
scroll to position [1189, 0]
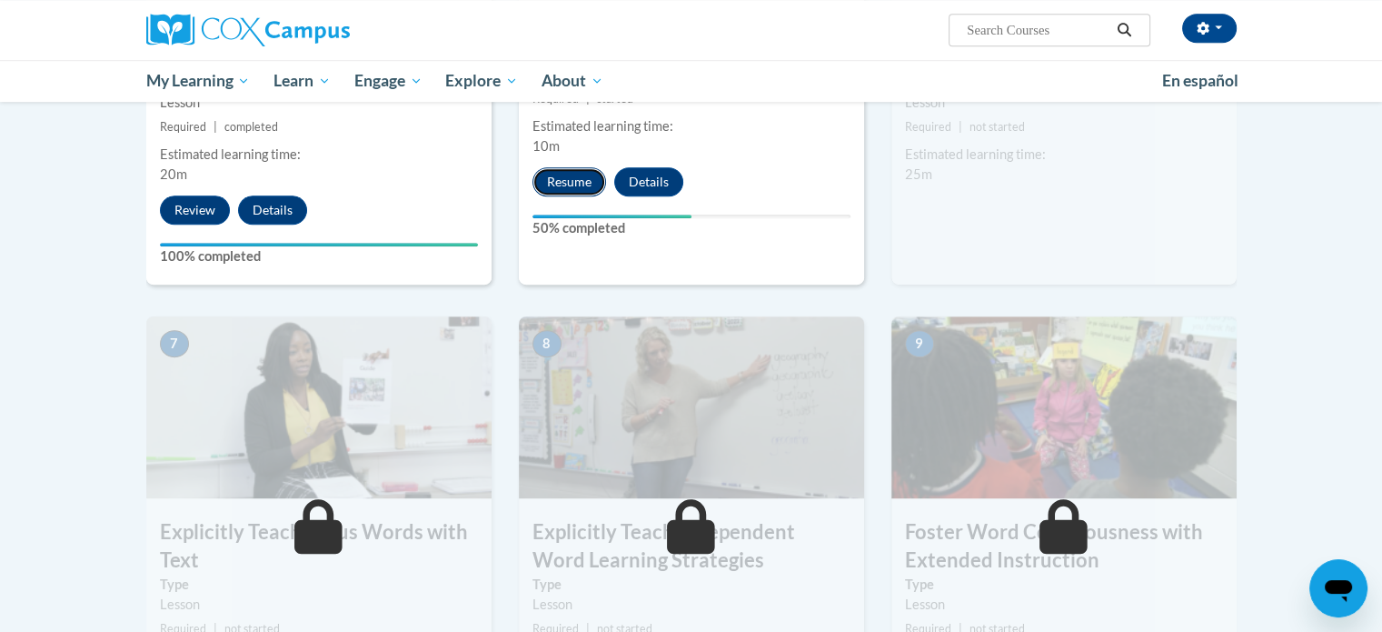
click at [563, 184] on button "Resume" at bounding box center [569, 181] width 74 height 29
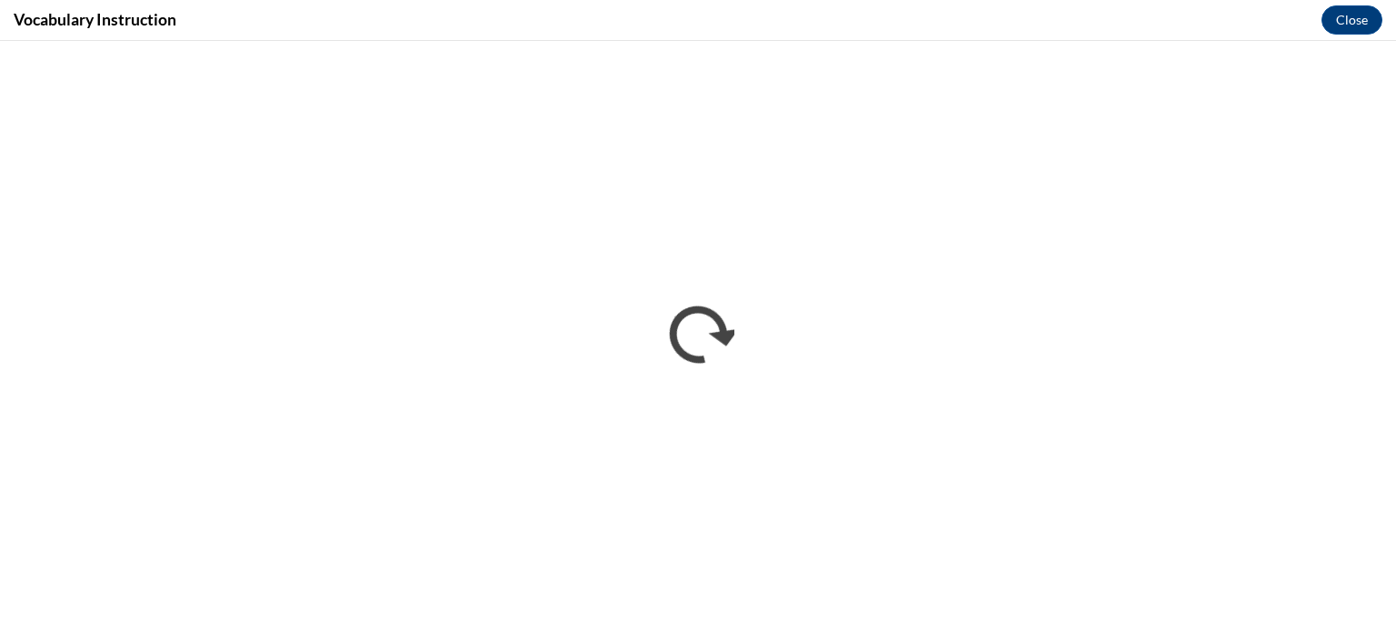
scroll to position [0, 0]
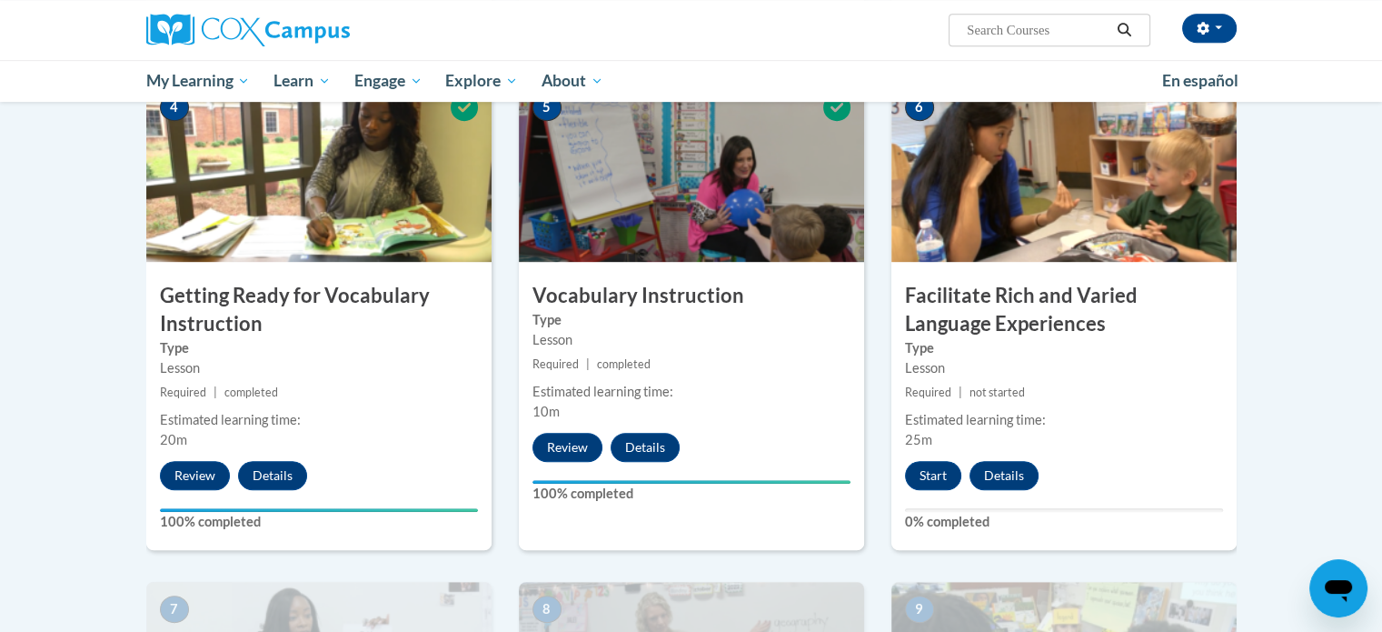
scroll to position [1065, 0]
